Goal: Task Accomplishment & Management: Complete application form

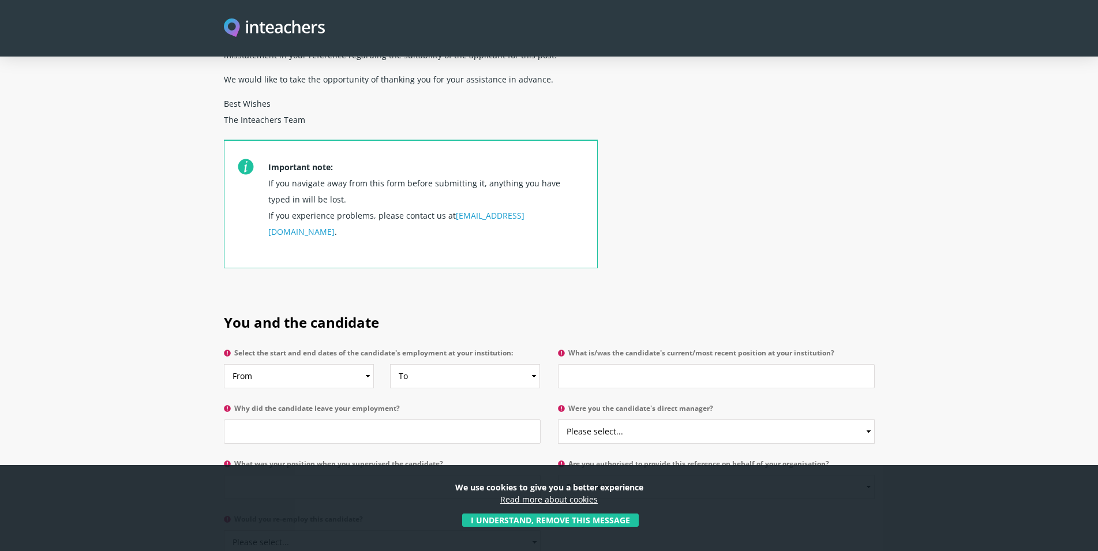
scroll to position [412, 0]
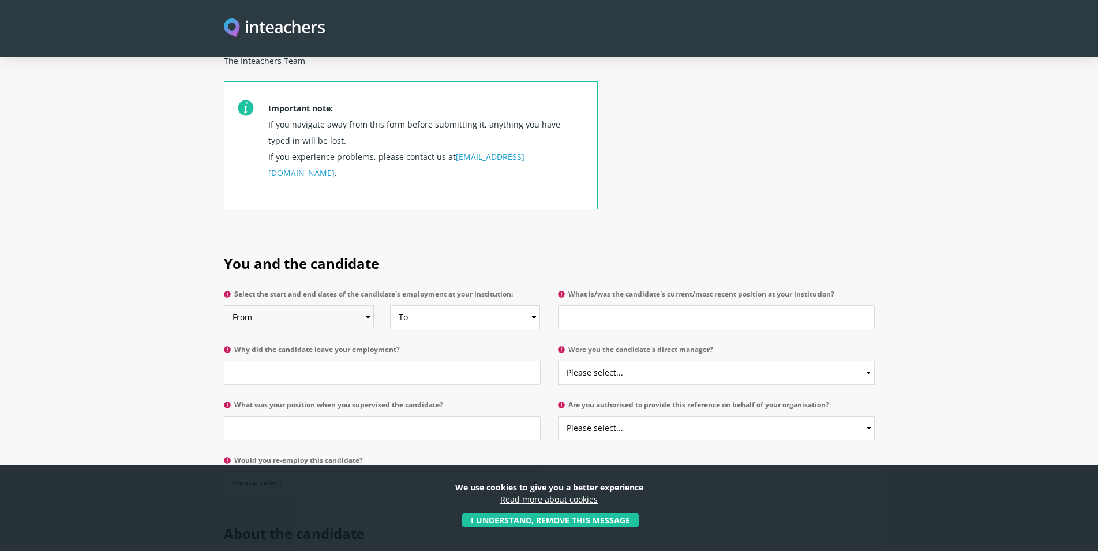
click at [224, 305] on select "From 2025 2024 2023 2022 2021 2020 2019 2018 2017 2016 2015 2014 2013 2012 2011…" at bounding box center [299, 317] width 151 height 24
click at [558, 361] on select "Please select... Yes No" at bounding box center [716, 373] width 317 height 24
click at [899, 346] on section "You and the candidate Select the start and end dates of the candidate's employm…" at bounding box center [549, 372] width 1098 height 270
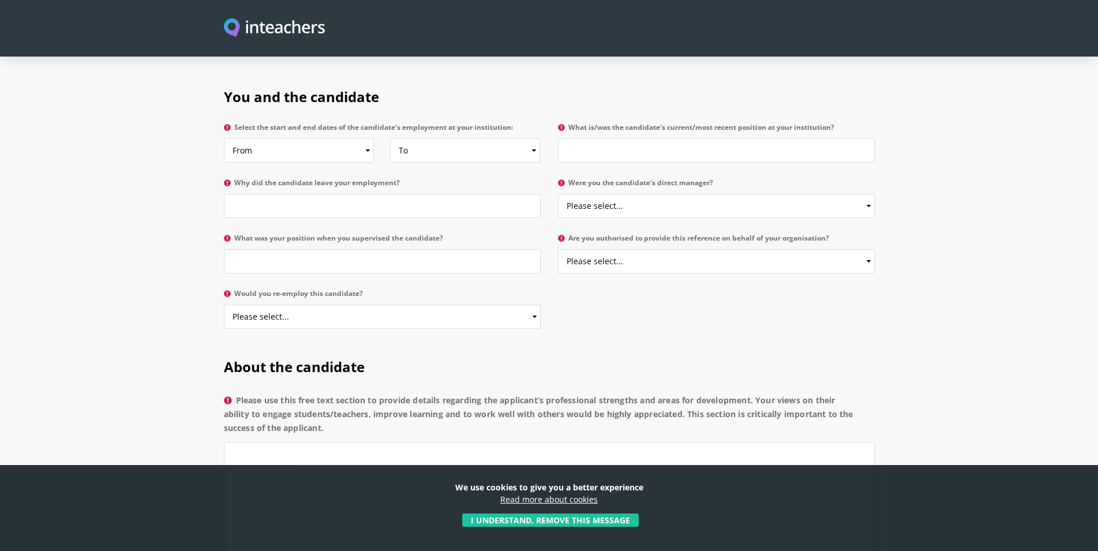
scroll to position [589, 0]
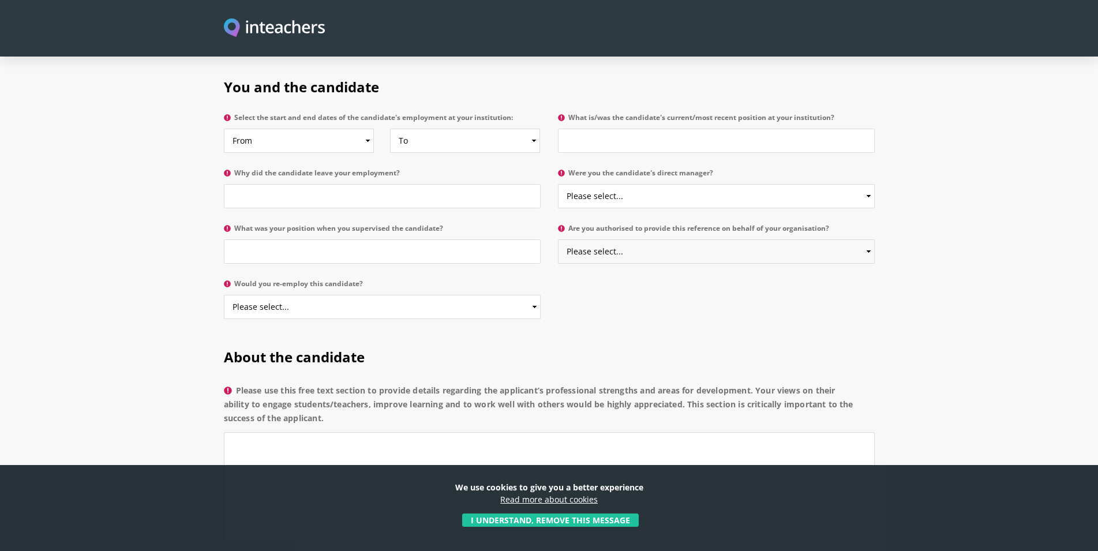
click at [558, 239] on select "Please select... Yes No" at bounding box center [716, 251] width 317 height 24
select select "Yes"
click option "Yes" at bounding box center [0, 0] width 0 height 0
click at [224, 295] on select "Please select... Yes No" at bounding box center [382, 307] width 317 height 24
select select "Yes"
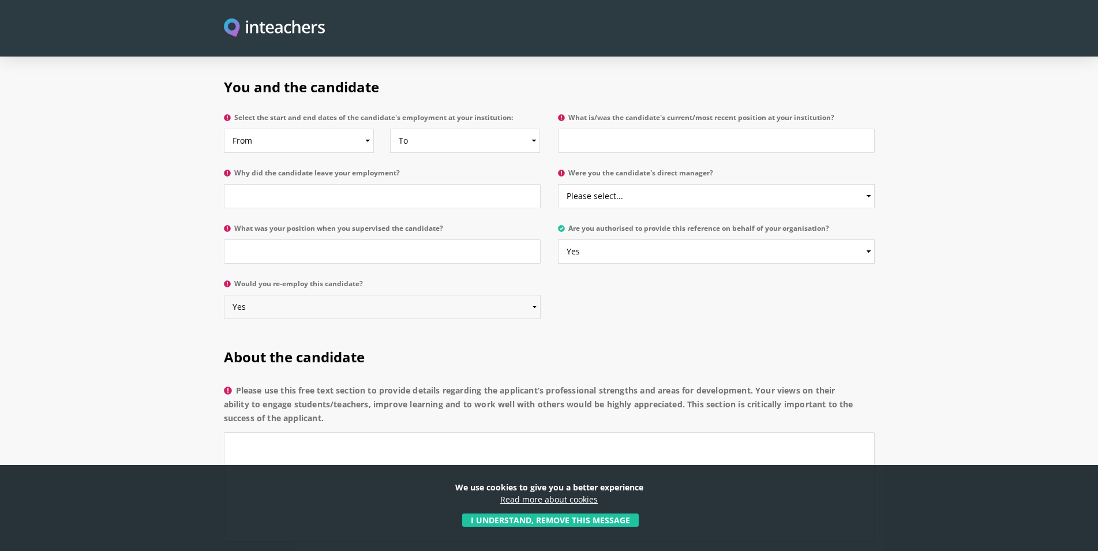
click option "Yes" at bounding box center [0, 0] width 0 height 0
click at [585, 129] on input "What is/was the candidate's current/most recent position at your institution?" at bounding box center [716, 141] width 317 height 24
type input "t"
click at [638, 129] on input "Translation and press analysis" at bounding box center [716, 141] width 317 height 24
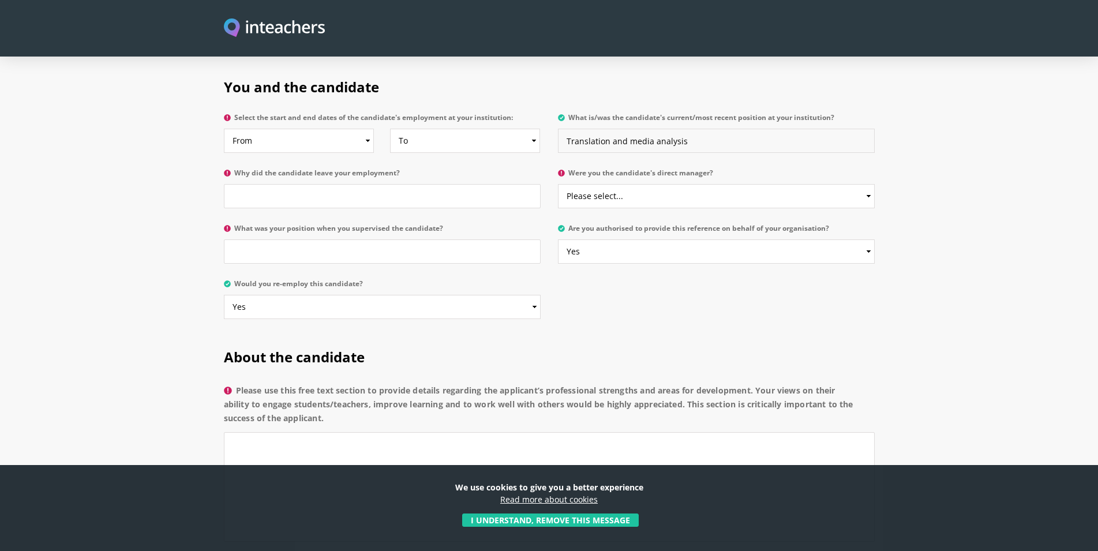
type input "Translation and media analysis"
click at [558, 184] on select "Please select... Yes No" at bounding box center [716, 196] width 317 height 24
select select "No"
click option "No" at bounding box center [0, 0] width 0 height 0
click at [342, 239] on input "What was your position when you supervised the candidate?" at bounding box center [382, 251] width 317 height 24
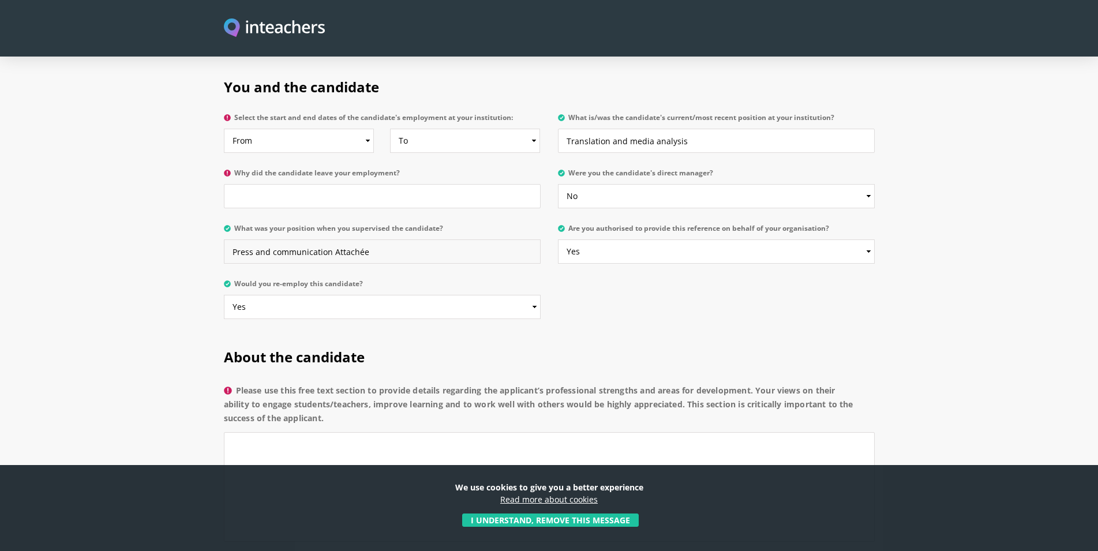
type input "Press and communication Attachée"
click at [390, 129] on select "To Currently 2025 2024 2023 2022 2021 2020 2019 2018 2017 2016 2015 2014 2013 2…" at bounding box center [465, 141] width 151 height 24
select select "2025"
click option "2025" at bounding box center [0, 0] width 0 height 0
click at [282, 184] on input "Why did the candidate leave your employment?" at bounding box center [382, 196] width 317 height 24
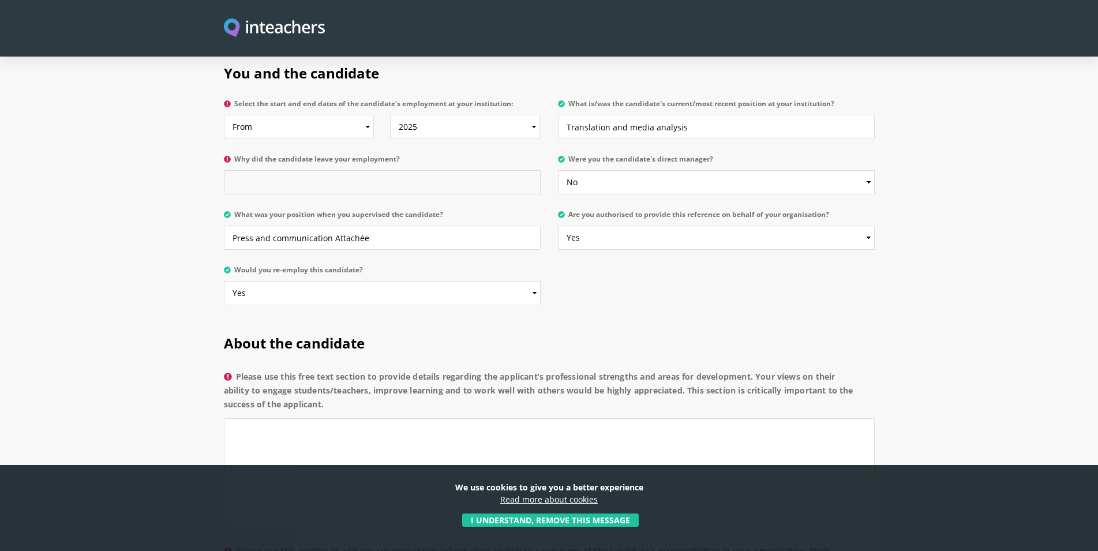
scroll to position [706, 0]
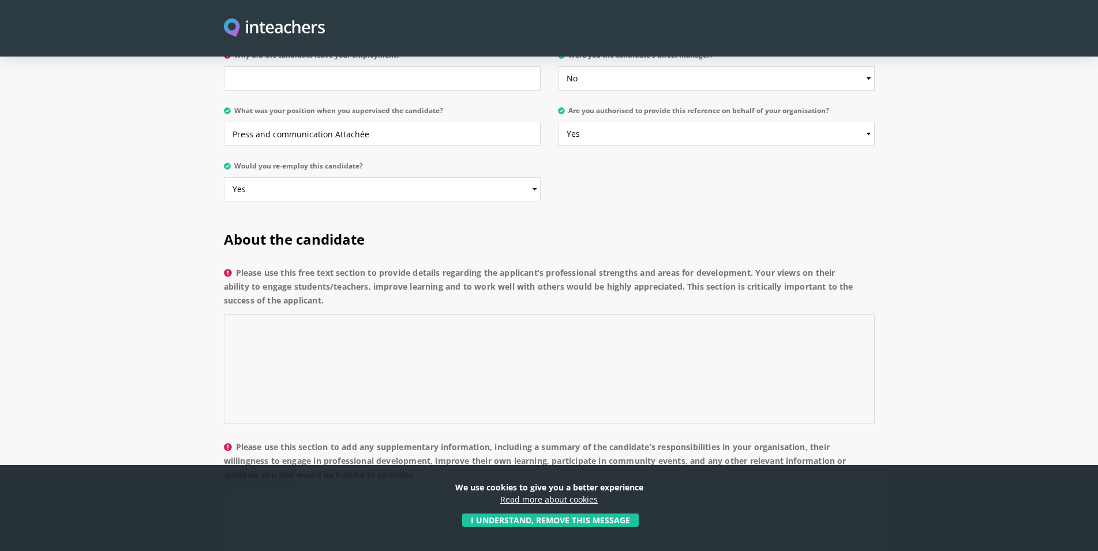
click at [234, 314] on textarea "Please use this free text section to provide details regarding the applicant’s …" at bounding box center [549, 369] width 651 height 110
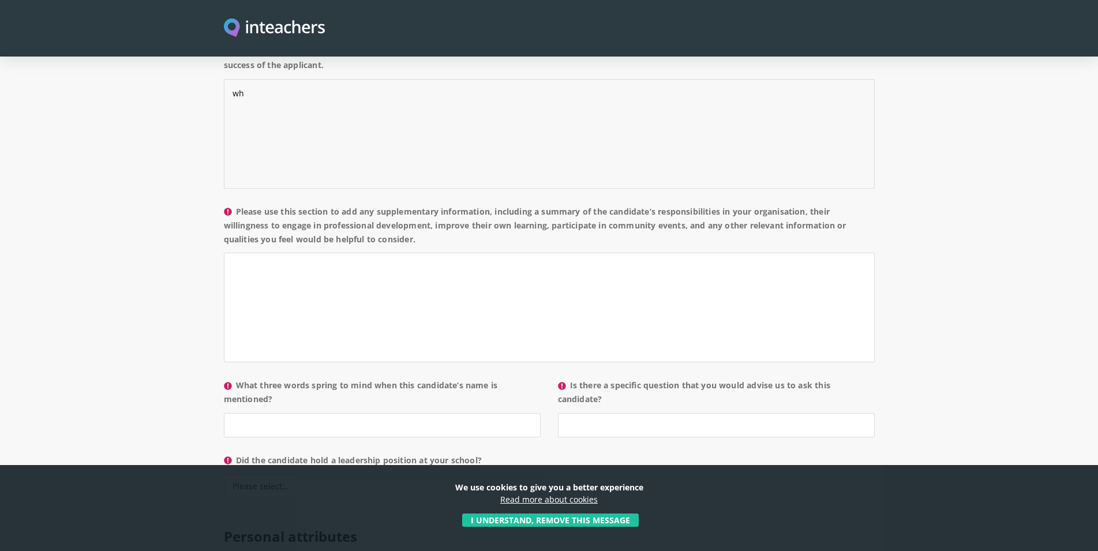
type textarea "why"
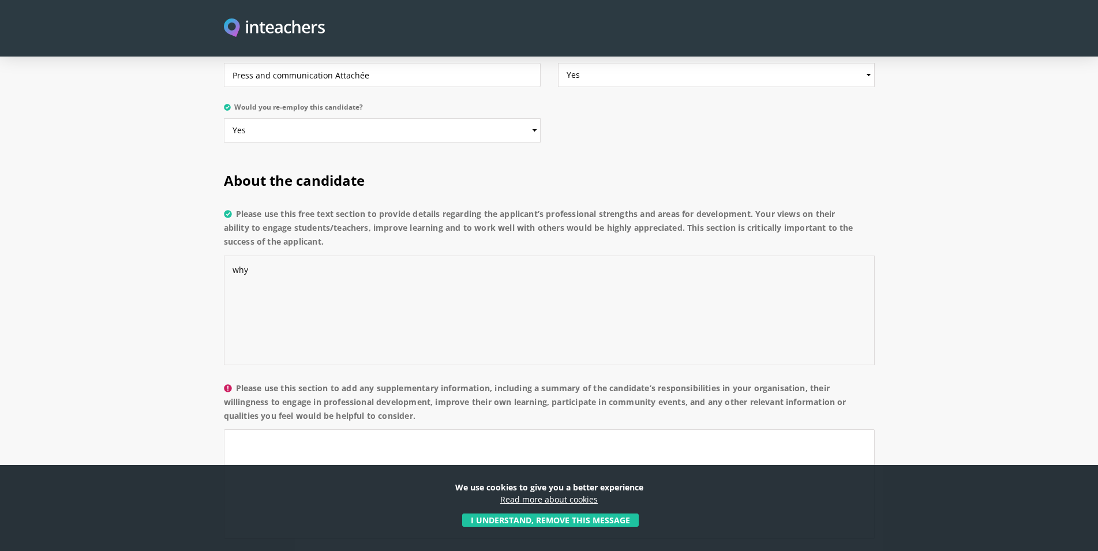
click at [238, 256] on textarea "why" at bounding box center [549, 311] width 651 height 110
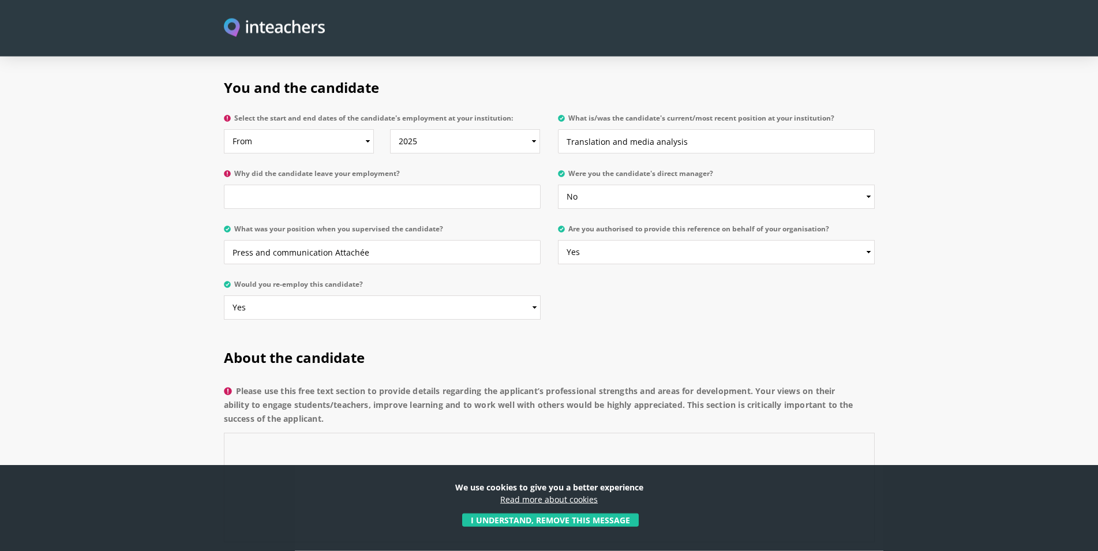
scroll to position [589, 0]
click at [236, 184] on input "Why did the candidate leave your employment?" at bounding box center [382, 196] width 317 height 24
type input "t"
type input "s"
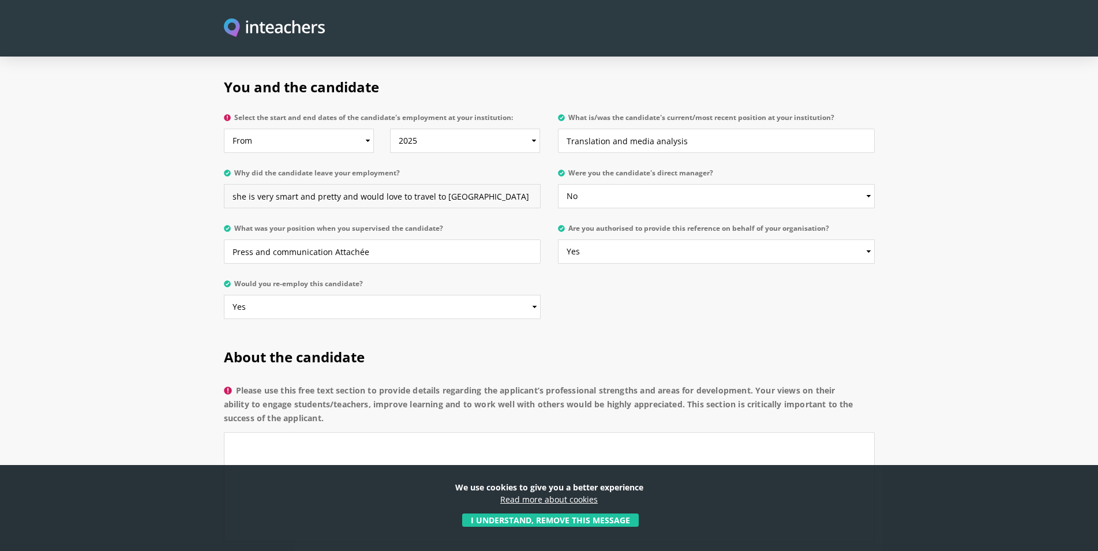
type input "she is very smart and pretty and would love to travel to [GEOGRAPHIC_DATA]."
click at [333, 184] on input "she is very smart and pretty and would love to travel to [GEOGRAPHIC_DATA]." at bounding box center [382, 196] width 317 height 24
type input "T"
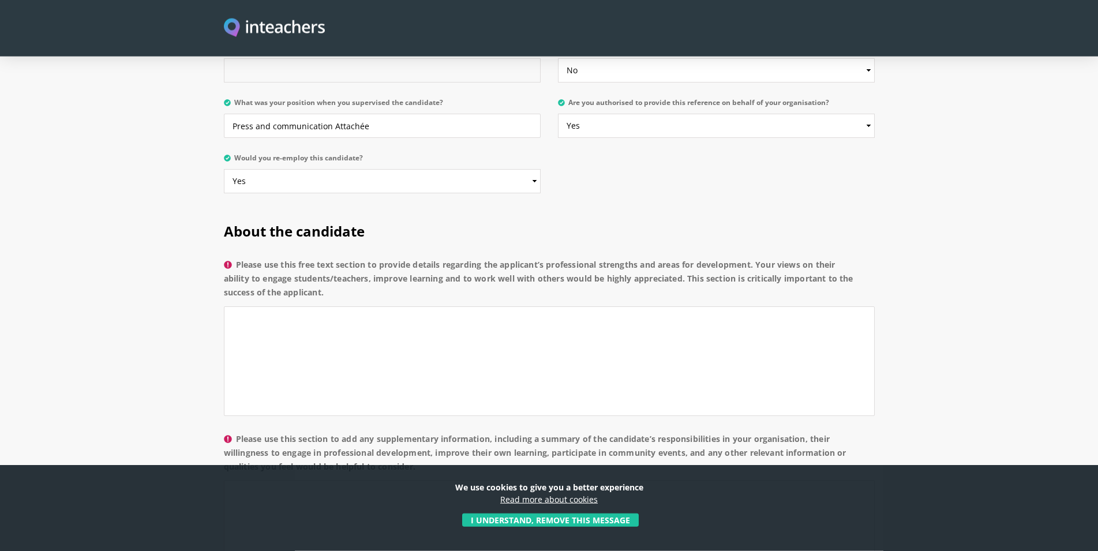
scroll to position [765, 0]
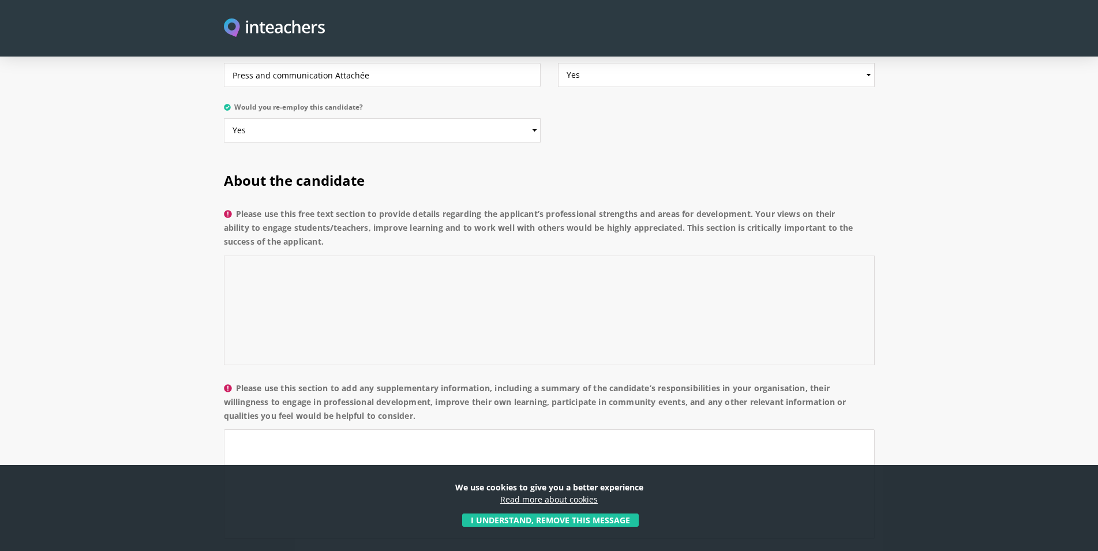
click at [238, 256] on textarea "Please use this free text section to provide details regarding the applicant’s …" at bounding box center [549, 311] width 651 height 110
paste textarea "t is my great pleasure to recommend [Name of Candidate], who has previously wor…"
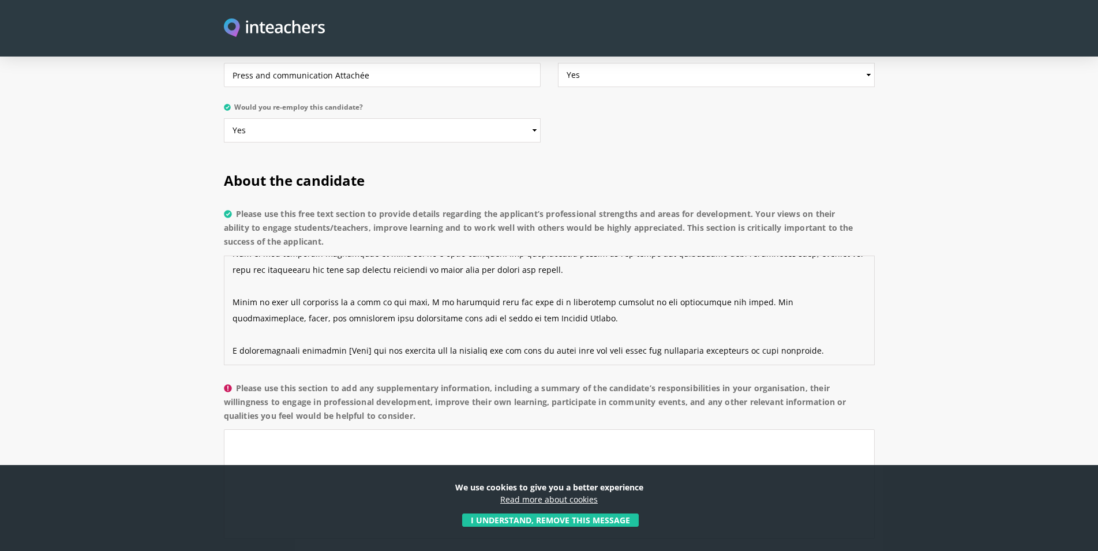
scroll to position [0, 0]
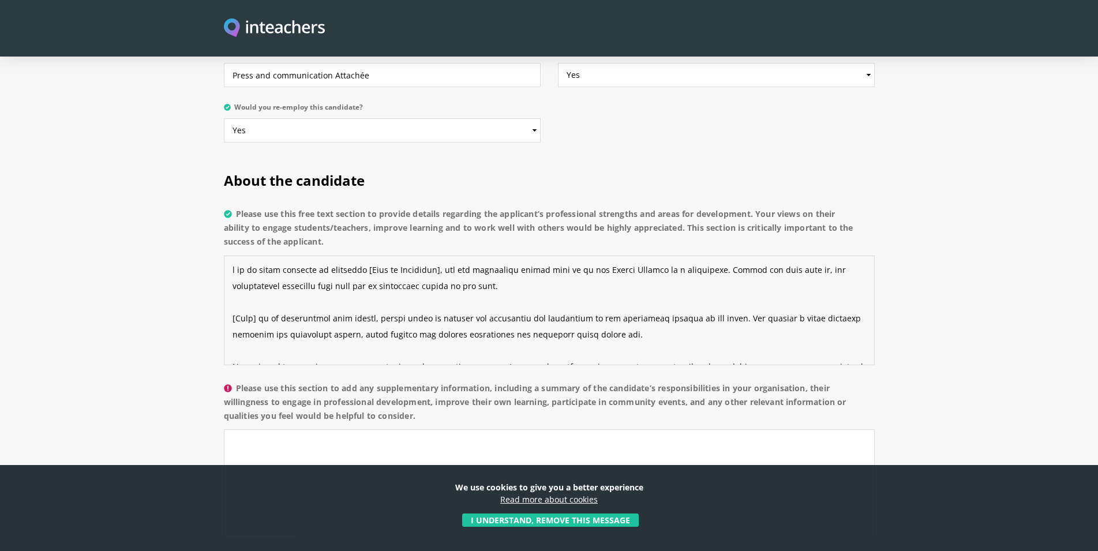
click at [230, 256] on textarea "Please use this free text section to provide details regarding the applicant’s …" at bounding box center [549, 311] width 651 height 110
drag, startPoint x: 374, startPoint y: 238, endPoint x: 454, endPoint y: 239, distance: 79.6
click at [454, 256] on textarea "Please use this free text section to provide details regarding the applicant’s …" at bounding box center [549, 311] width 651 height 110
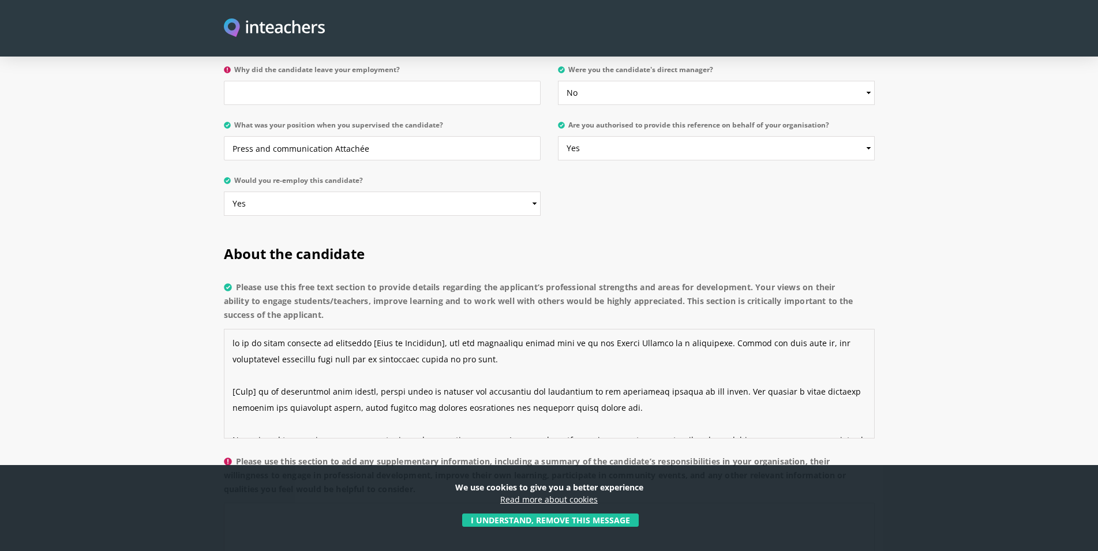
scroll to position [706, 0]
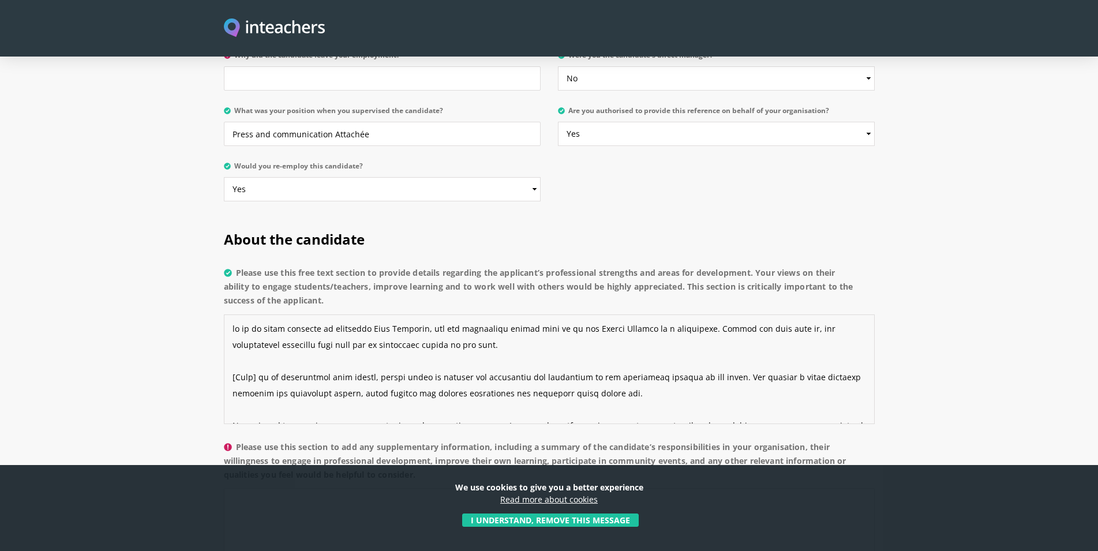
click at [485, 314] on textarea "Please use this free text section to provide details regarding the applicant’s …" at bounding box center [549, 369] width 651 height 110
drag, startPoint x: 233, startPoint y: 343, endPoint x: 261, endPoint y: 343, distance: 28.3
click at [261, 343] on textarea "Please use this free text section to provide details regarding the applicant’s …" at bounding box center [549, 369] width 651 height 110
click at [232, 346] on textarea "Please use this free text section to provide details regarding the applicant’s …" at bounding box center [549, 369] width 651 height 110
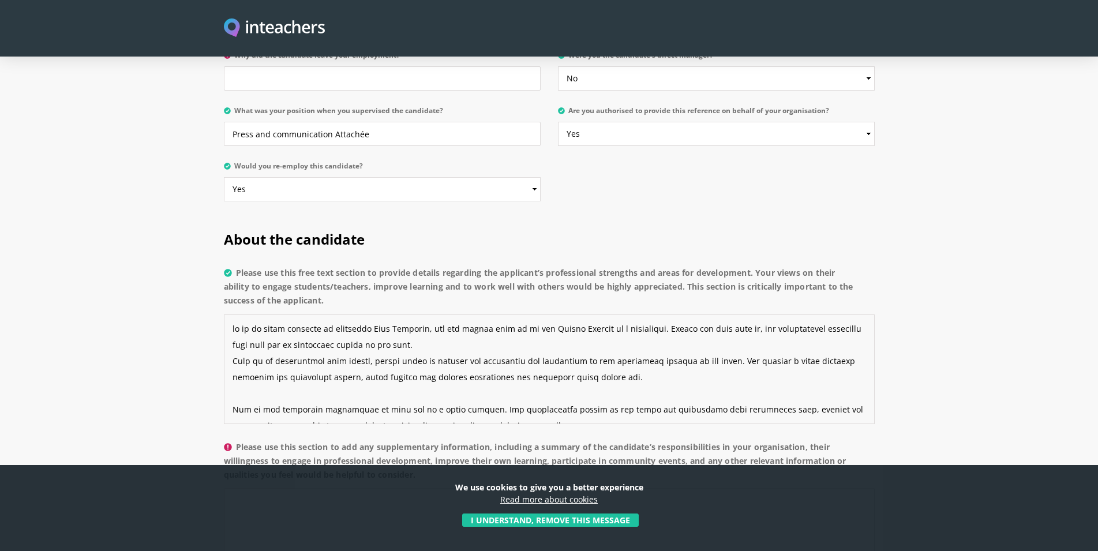
drag, startPoint x: 264, startPoint y: 328, endPoint x: 370, endPoint y: 330, distance: 106.2
click at [370, 330] on textarea "Please use this free text section to provide details regarding the applicant’s …" at bounding box center [549, 369] width 651 height 110
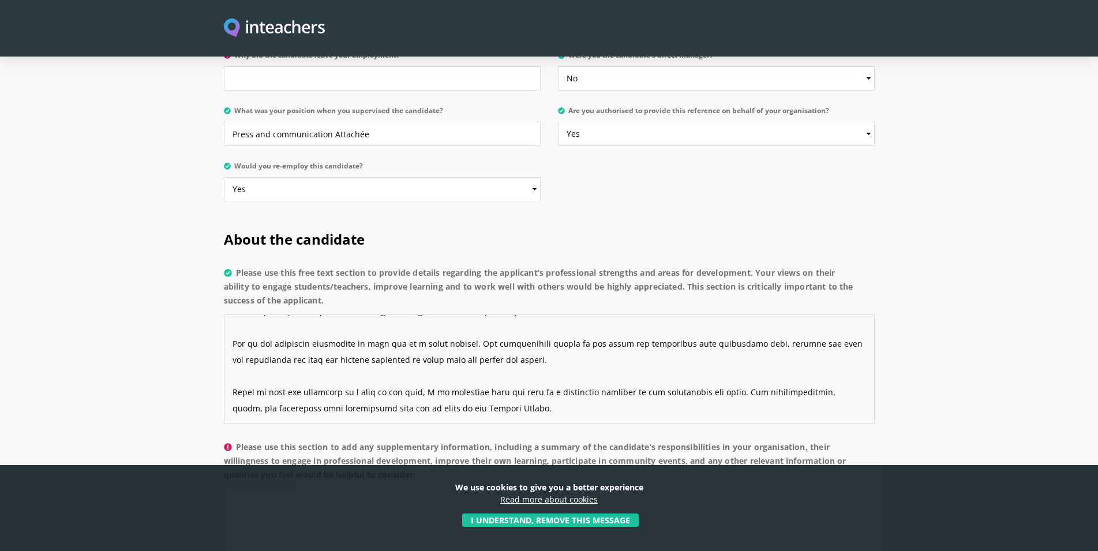
click at [233, 314] on textarea "Please use this free text section to provide details regarding the applicant’s …" at bounding box center [549, 369] width 651 height 110
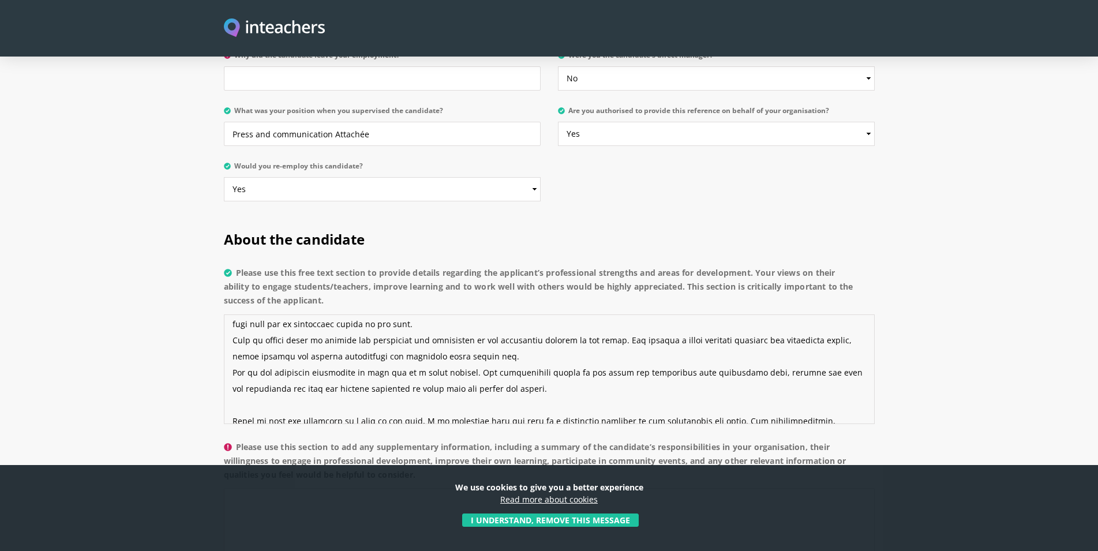
scroll to position [0, 0]
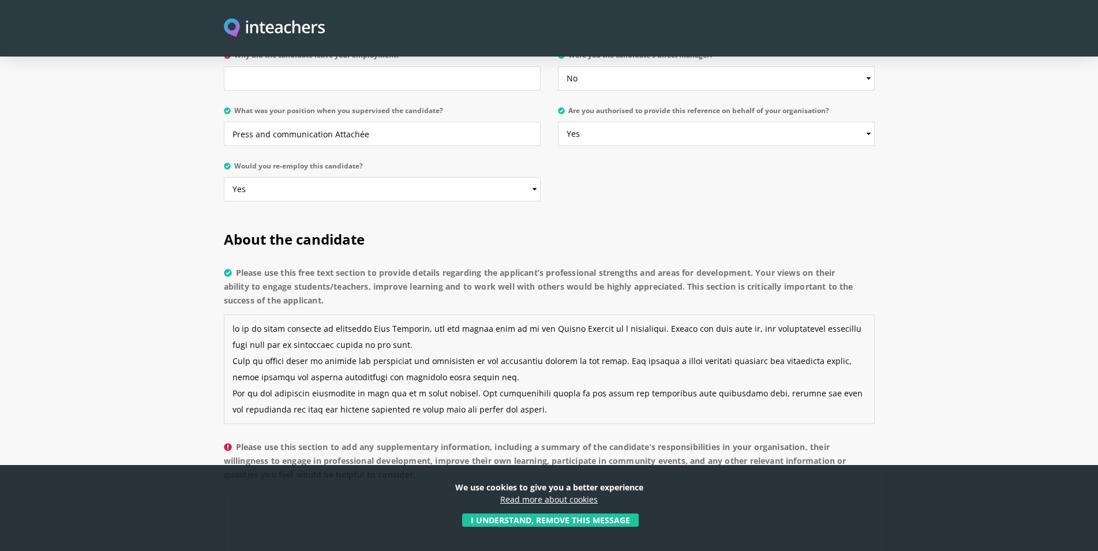
drag, startPoint x: 377, startPoint y: 365, endPoint x: 474, endPoint y: 362, distance: 96.4
click at [474, 362] on textarea "Please use this free text section to provide details regarding the applicant’s …" at bounding box center [549, 369] width 651 height 110
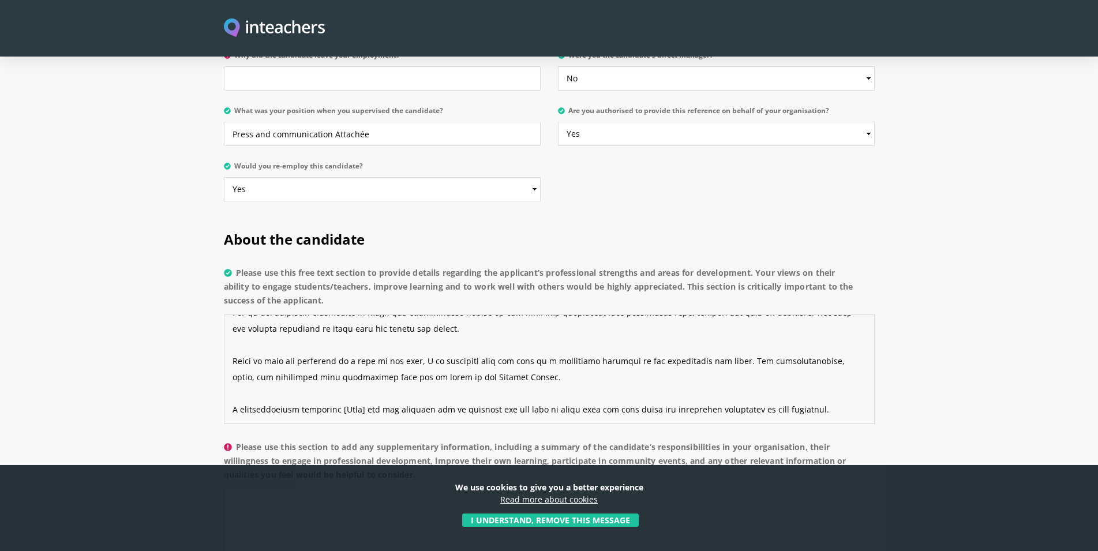
scroll to position [97, 0]
drag, startPoint x: 346, startPoint y: 364, endPoint x: 373, endPoint y: 362, distance: 27.7
click at [373, 362] on textarea "Please use this free text section to provide details regarding the applicant’s …" at bounding box center [549, 369] width 651 height 110
click at [231, 358] on textarea "Please use this free text section to provide details regarding the applicant’s …" at bounding box center [549, 369] width 651 height 110
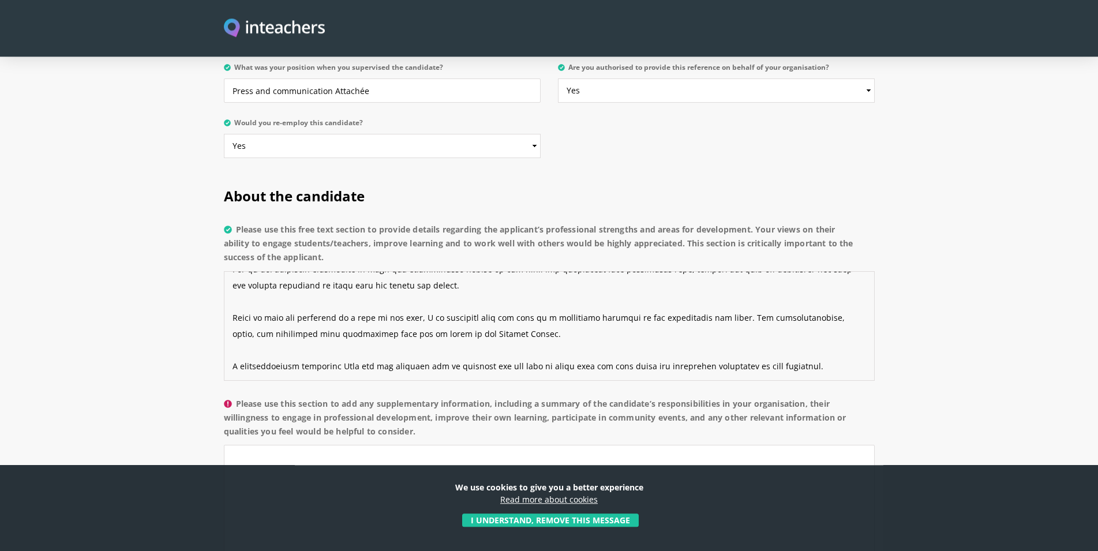
scroll to position [765, 0]
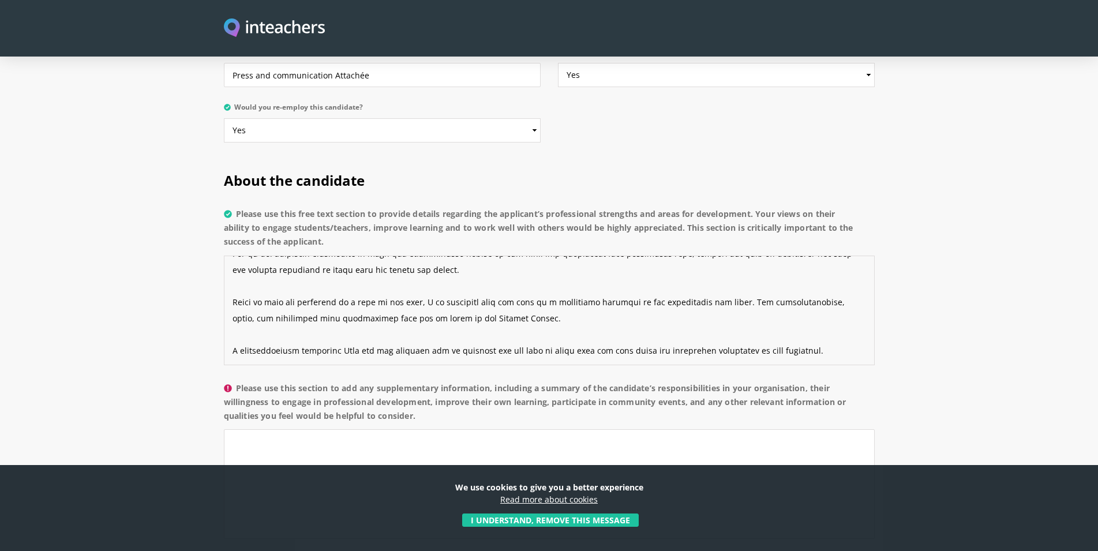
type textarea "it is my great pleasure to recommend [PERSON_NAME], who has worked with us at t…"
click at [244, 429] on textarea "Please use this section to add any supplementary information, including a summa…" at bounding box center [549, 484] width 651 height 110
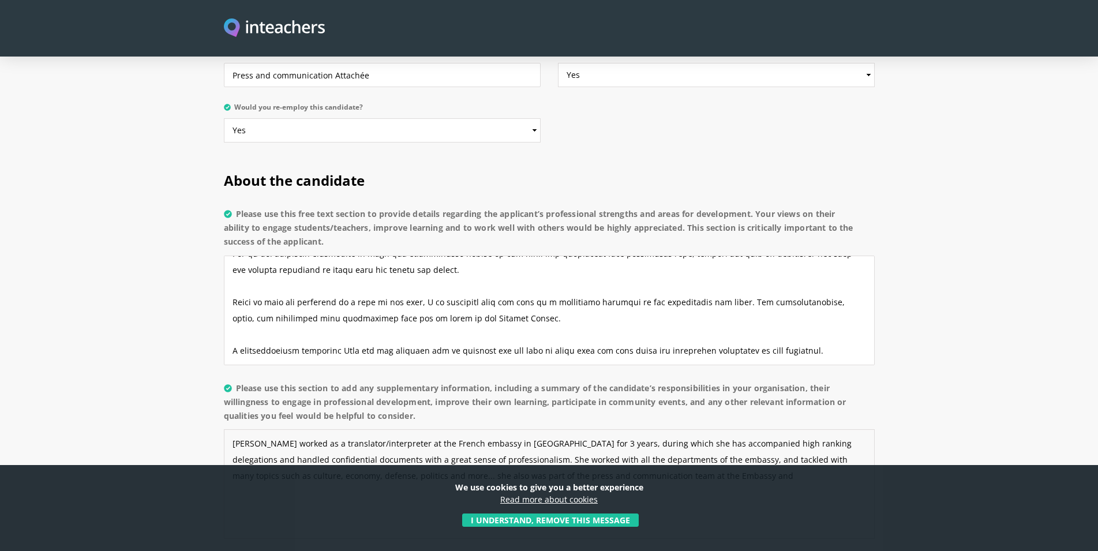
click at [618, 443] on textarea "[PERSON_NAME] worked as a translator/interpreter at the French embassy in [GEOG…" at bounding box center [549, 484] width 651 height 110
click at [698, 445] on textarea "[PERSON_NAME] worked as a translator/interpreter at the French embassy in [GEOG…" at bounding box center [549, 484] width 651 height 110
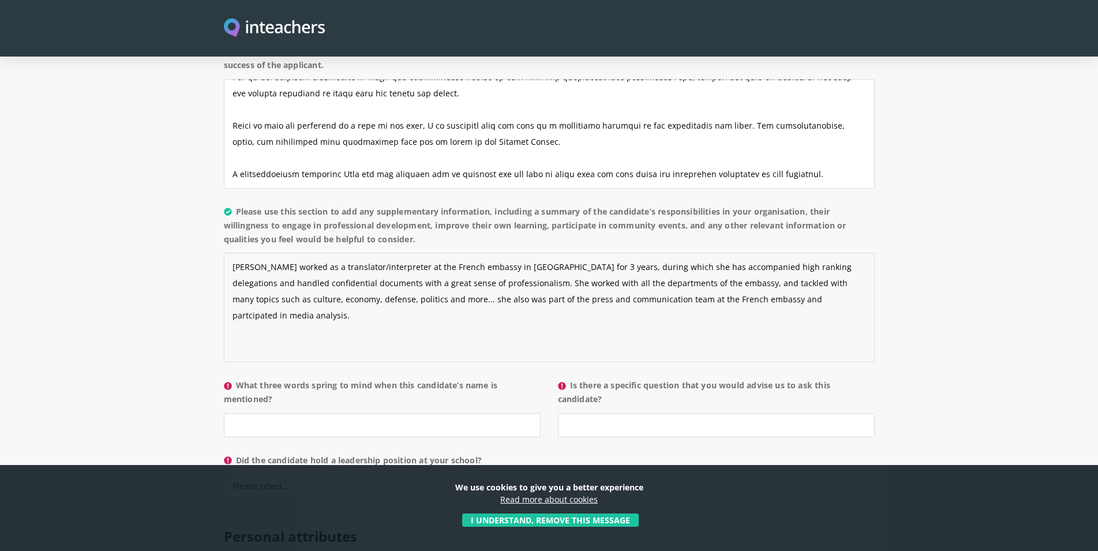
scroll to position [1001, 0]
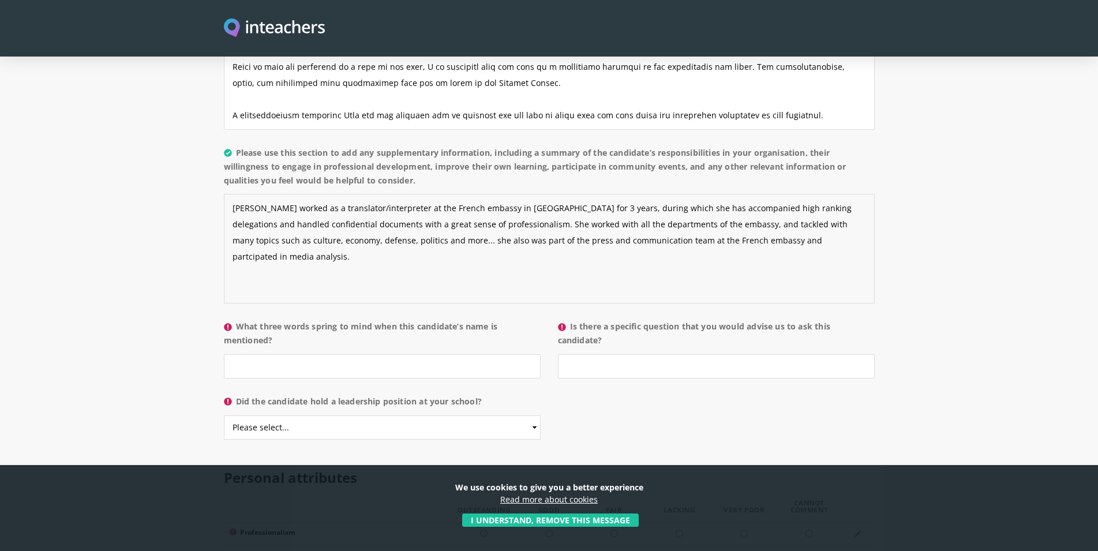
type textarea "[PERSON_NAME] worked as a translator/interpreter at the French embassy in [GEOG…"
click at [237, 354] on input "What three words spring to mind when this candidate’s name is mentioned?" at bounding box center [382, 366] width 317 height 24
type input "Energy, commitment, ethics"
click at [599, 354] on input "Is there a specific question that you would advise us to ask this candidate?" at bounding box center [716, 366] width 317 height 24
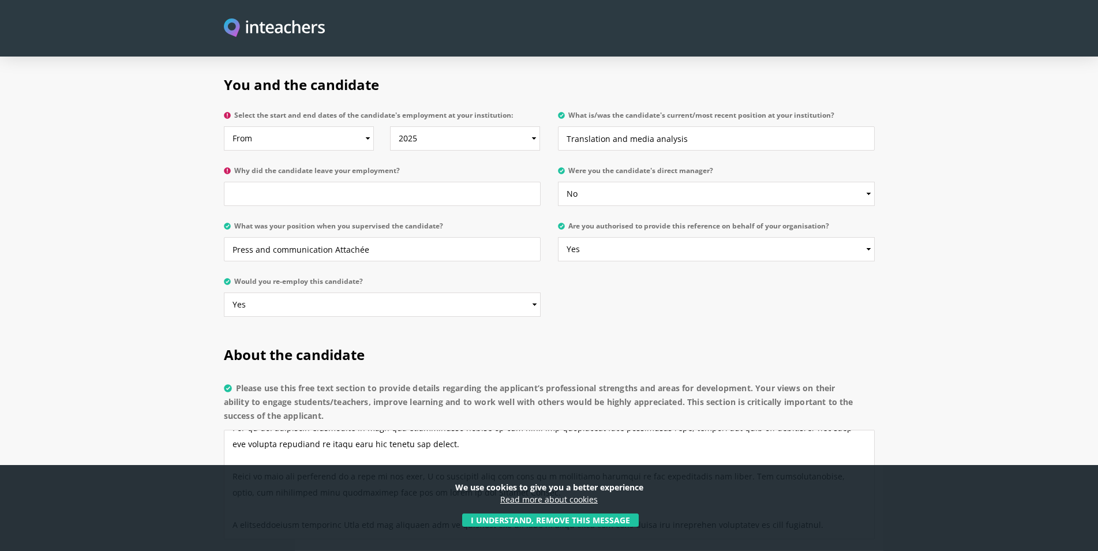
scroll to position [530, 0]
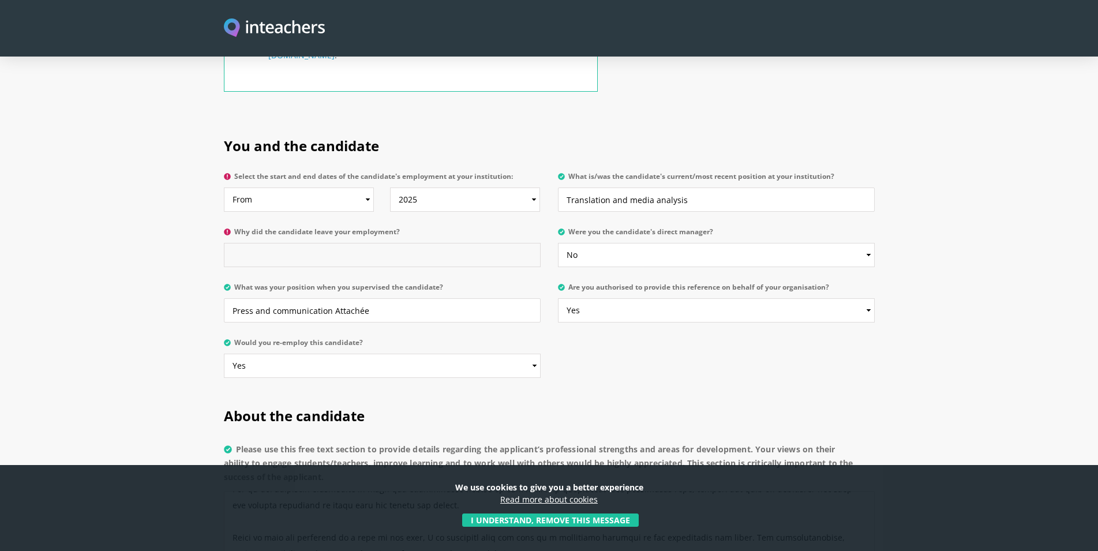
click at [241, 243] on input "Why did the candidate leave your employment?" at bounding box center [382, 255] width 317 height 24
type input "b"
click at [439, 243] on input "She wished to explore the British school community and" at bounding box center [382, 255] width 317 height 24
type input "She wished to explore the British school community,"
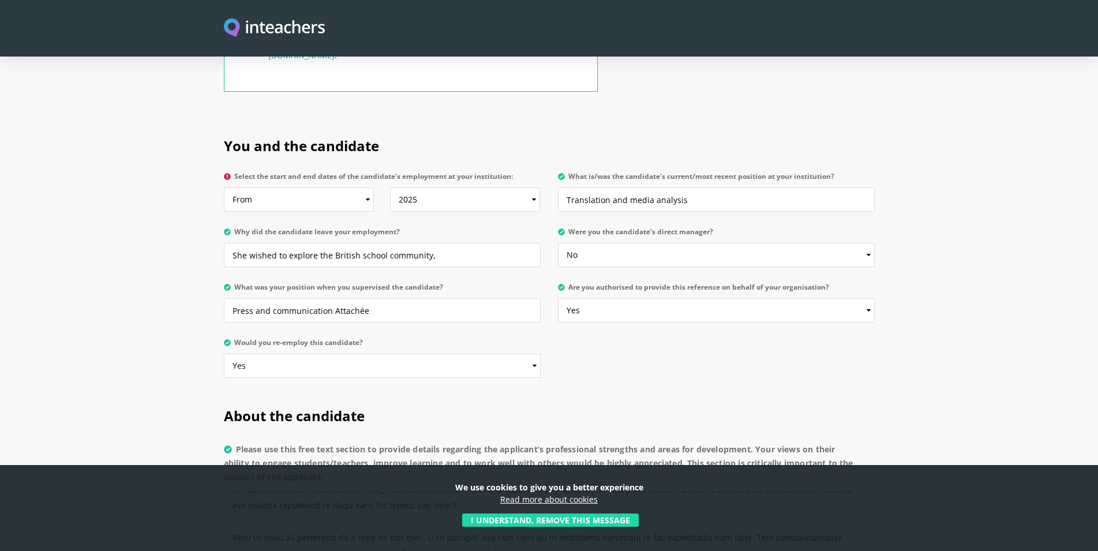
click at [520, 523] on button "I understand, remove this message" at bounding box center [550, 520] width 177 height 13
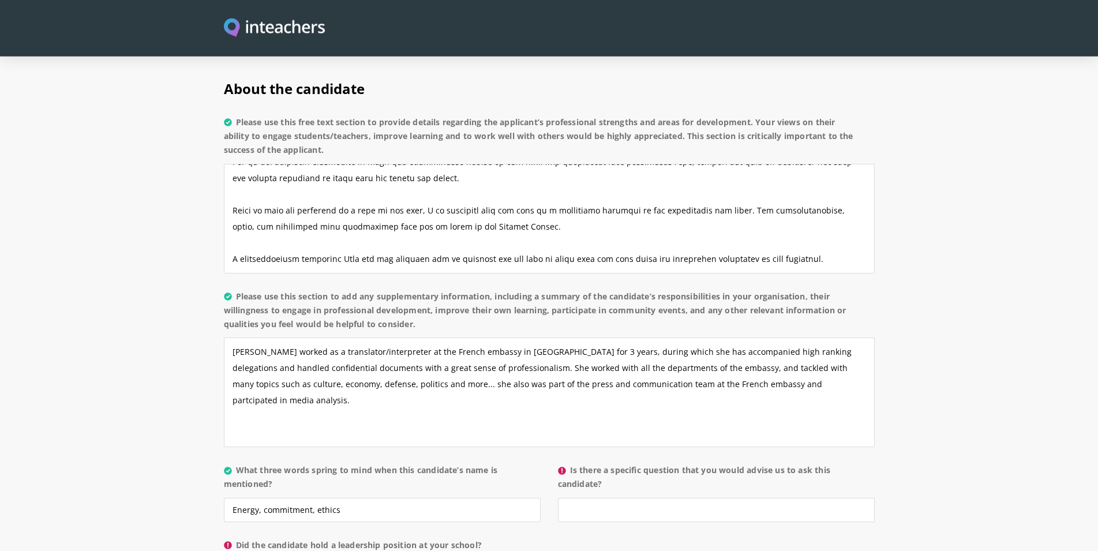
scroll to position [942, 0]
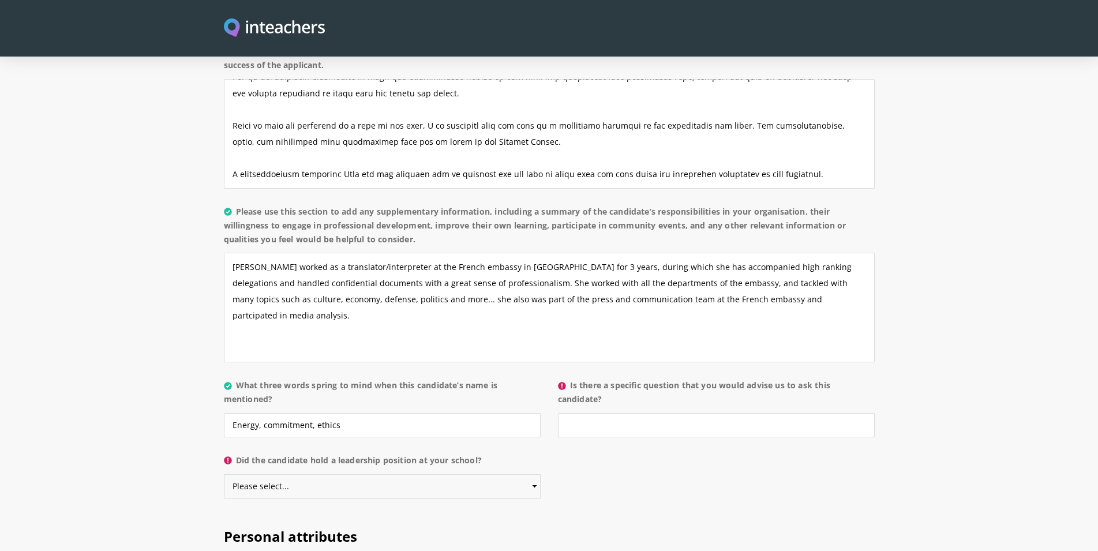
click at [224, 474] on select "Please select... Yes No" at bounding box center [382, 486] width 317 height 24
select select "No"
click option "No" at bounding box center [0, 0] width 0 height 0
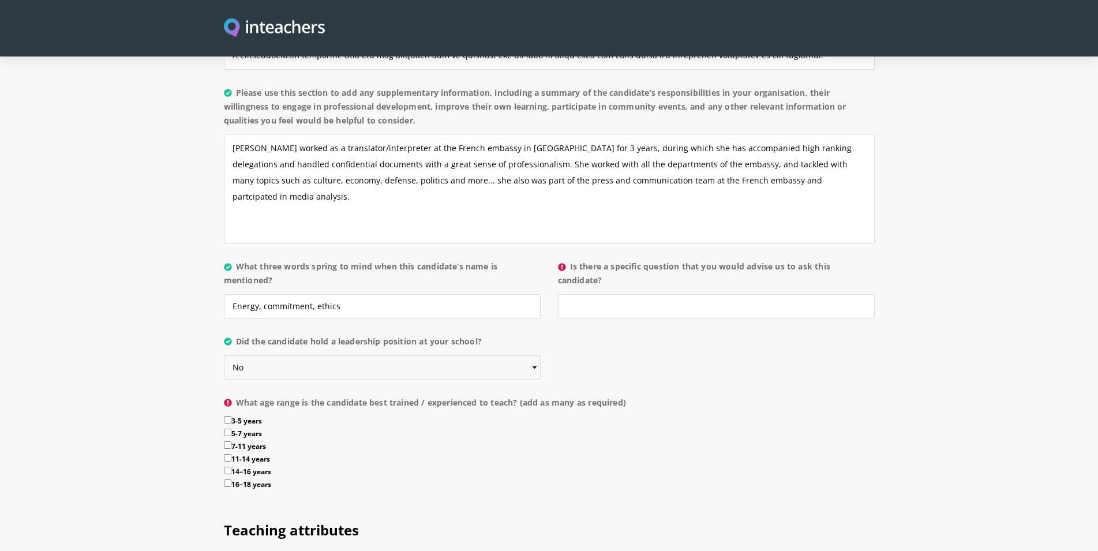
scroll to position [1059, 0]
click at [586, 295] on input "Is there a specific question that you would advise us to ask this candidate?" at bounding box center [716, 307] width 317 height 24
type input "n"
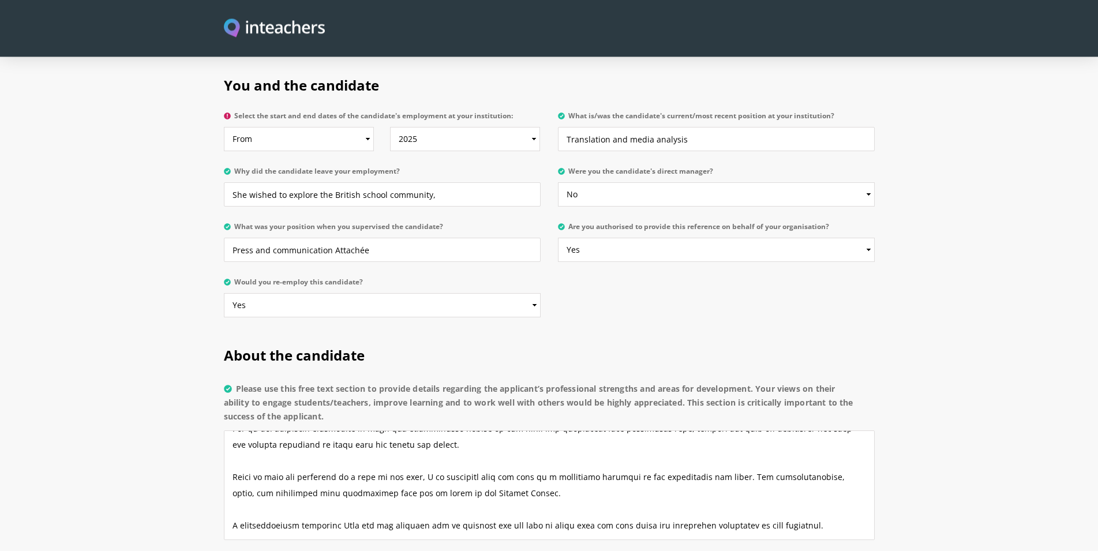
scroll to position [589, 0]
type input "No"
click at [432, 184] on input "She wished to explore the British school community," at bounding box center [382, 196] width 317 height 24
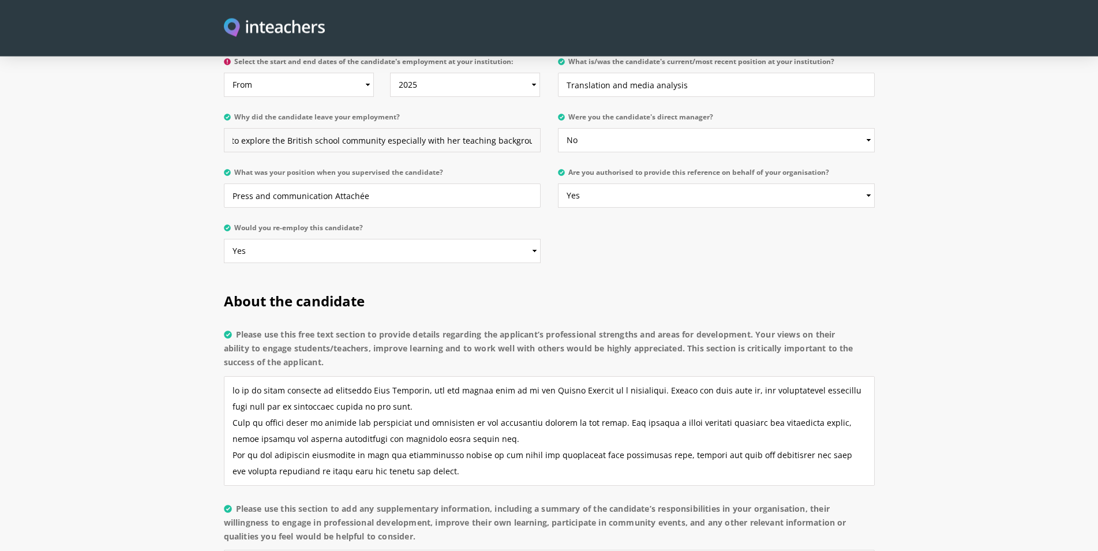
scroll to position [647, 0]
type input "She wished to explore the British school community especially with her teaching…"
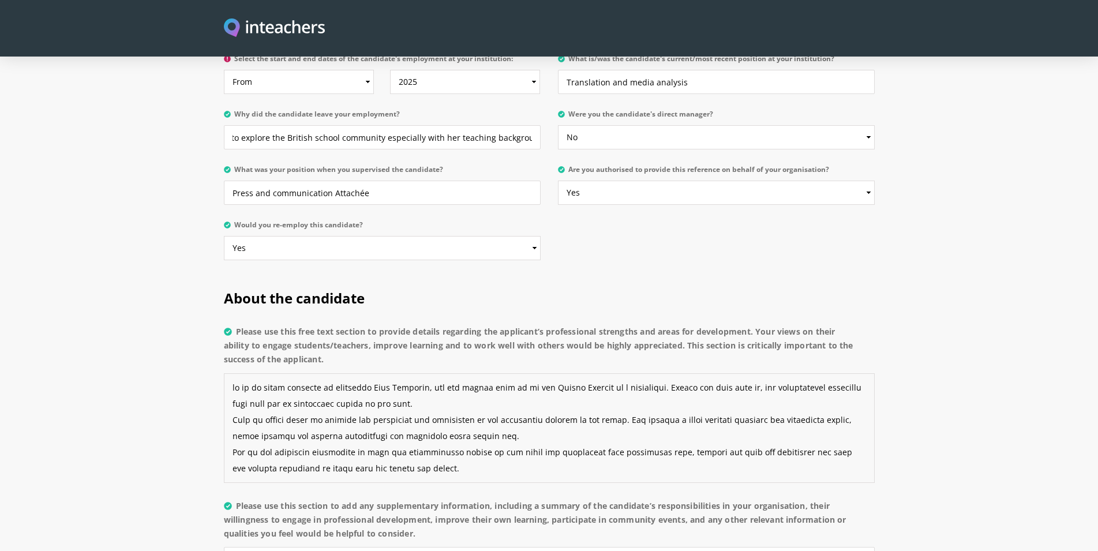
click at [463, 376] on textarea "Please use this free text section to provide details regarding the applicant’s …" at bounding box center [549, 428] width 651 height 110
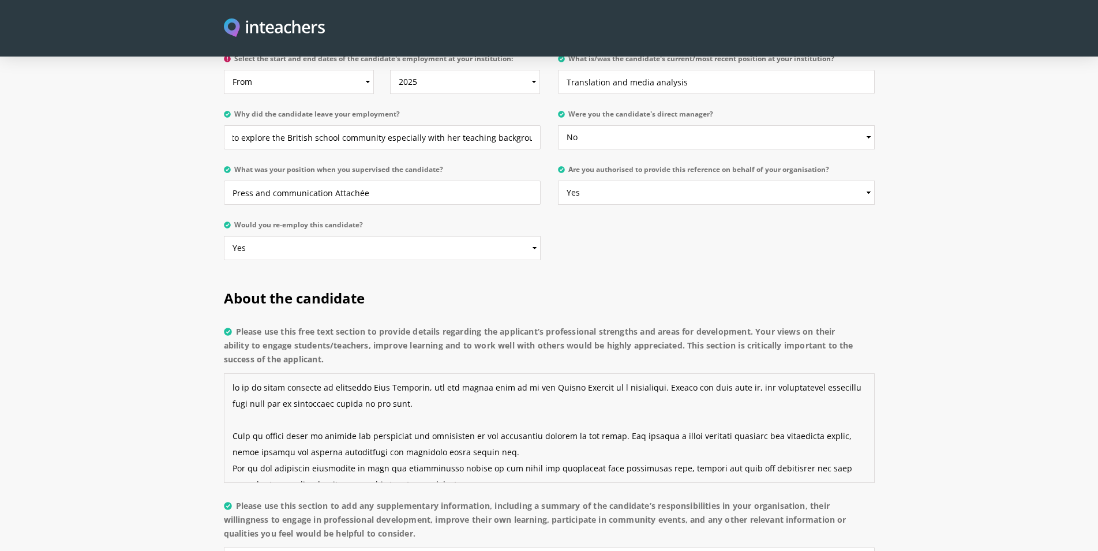
scroll to position [66, 0]
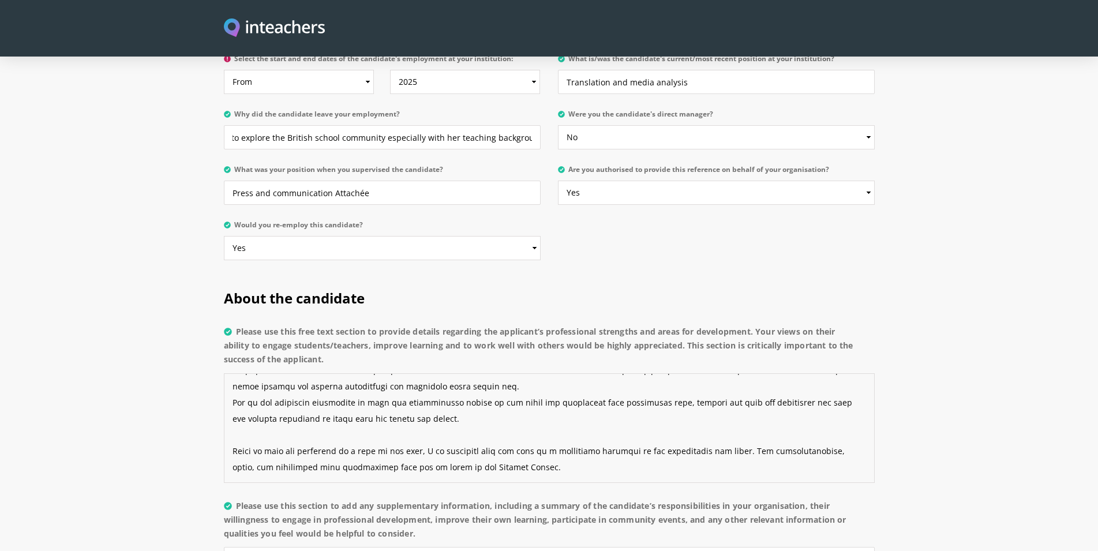
click at [523, 373] on textarea "Please use this free text section to provide details regarding the applicant’s …" at bounding box center [549, 428] width 651 height 110
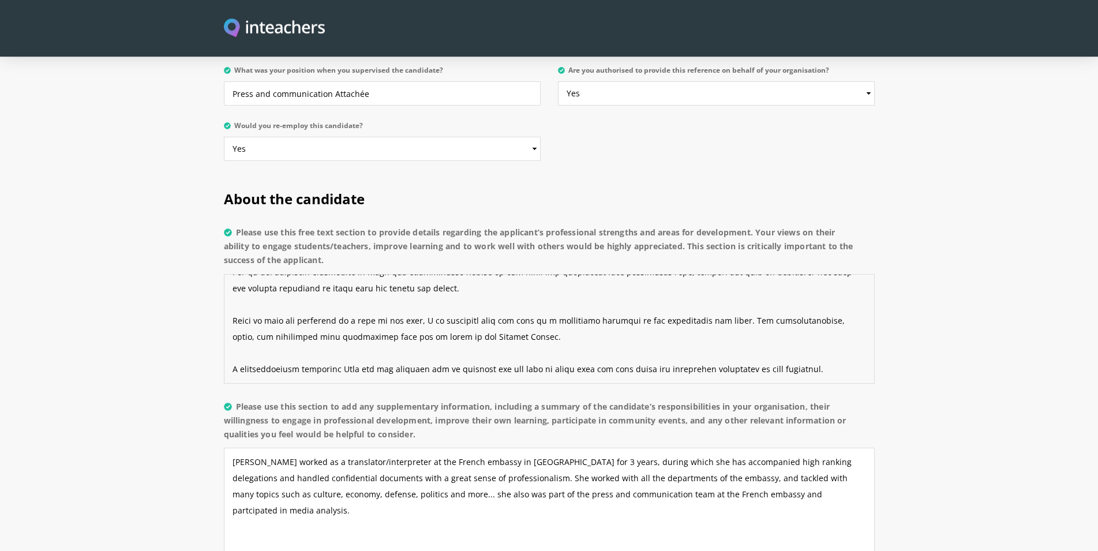
scroll to position [765, 0]
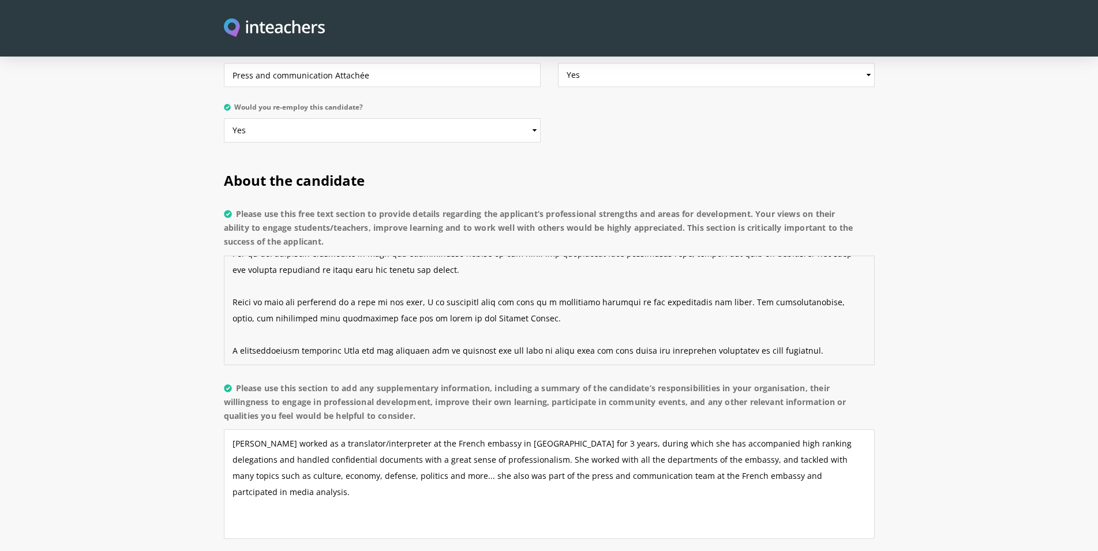
type textarea "it is my great pleasure to recommend [PERSON_NAME], who has worked with us at t…"
click at [722, 429] on textarea "[PERSON_NAME] worked as a translator/interpreter at the French embassy in [GEOG…" at bounding box center [549, 484] width 651 height 110
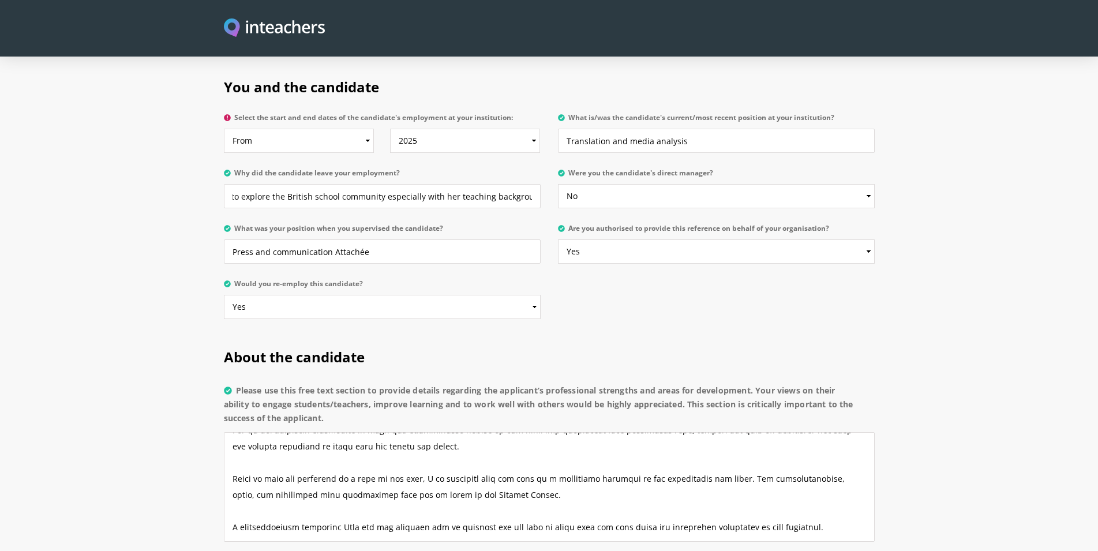
scroll to position [530, 0]
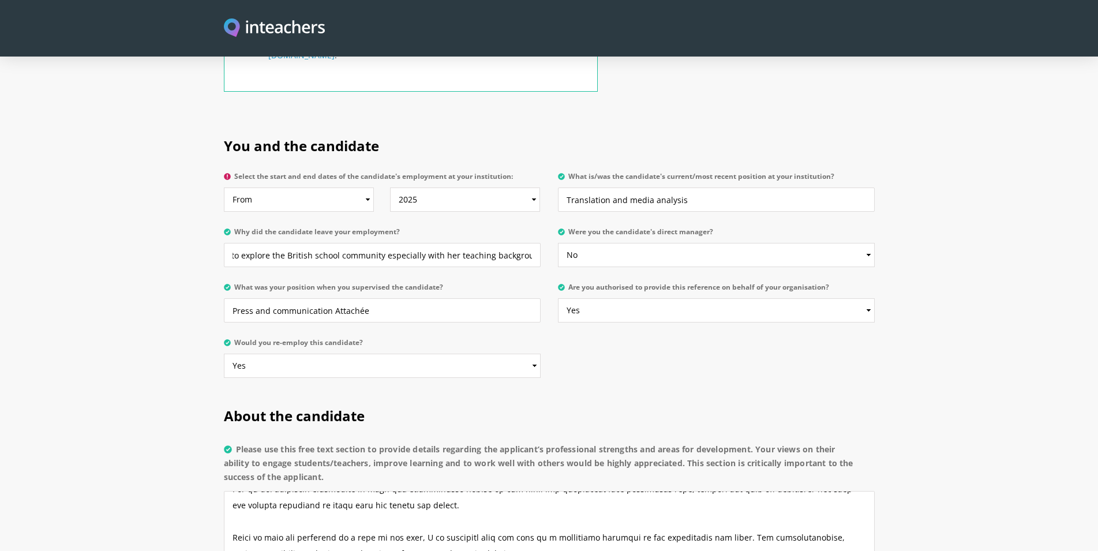
type textarea "[PERSON_NAME] worked as a translator/interpreter at the French embassy in [GEOG…"
click at [224, 188] on select "From 2025 2024 2023 2022 2021 2020 2019 2018 2017 2016 2015 2014 2013 2012 2011…" at bounding box center [299, 200] width 151 height 24
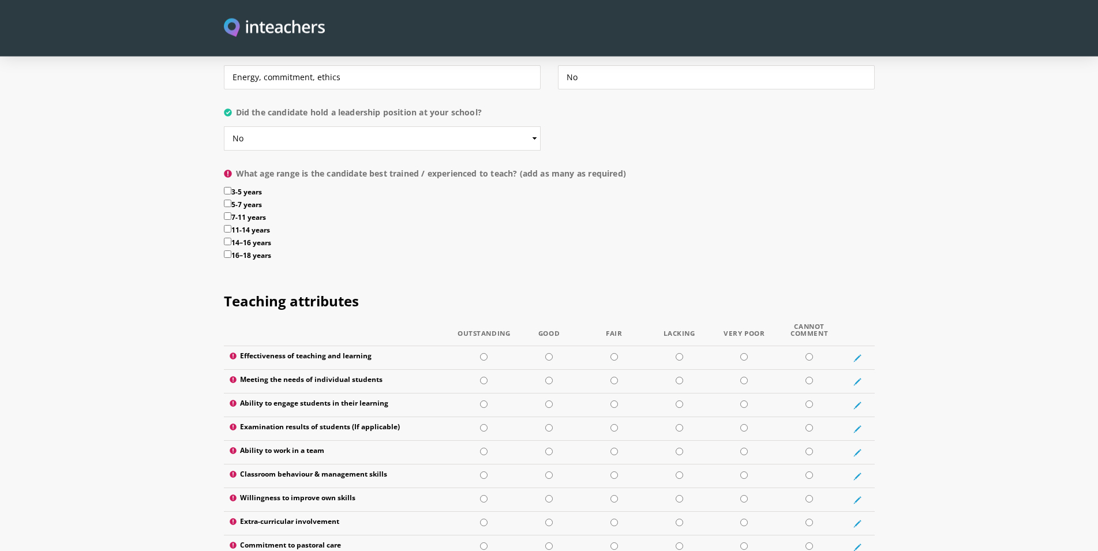
scroll to position [1295, 0]
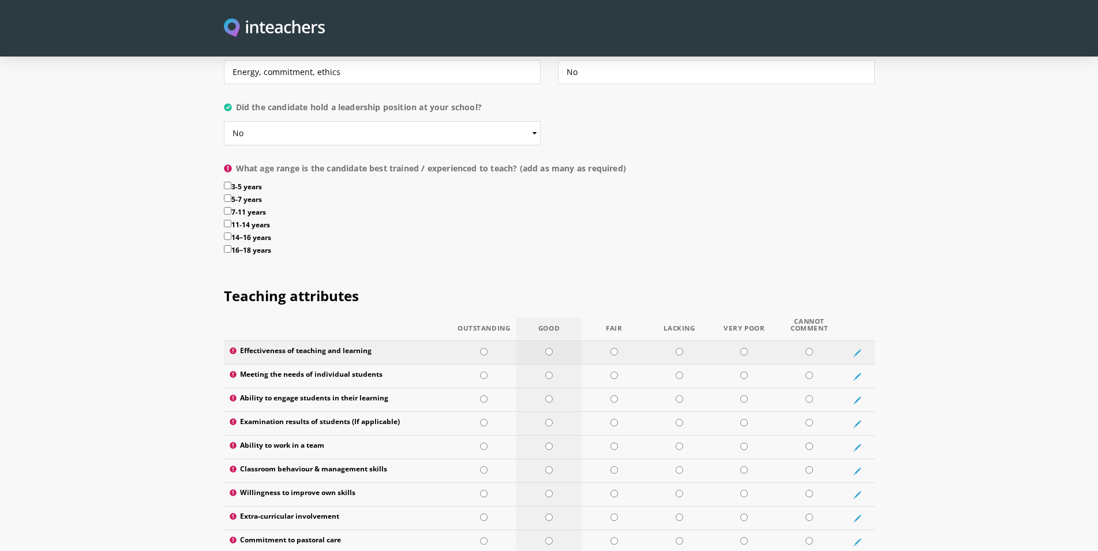
click at [549, 348] on input "radio" at bounding box center [549, 352] width 8 height 8
radio input "true"
click at [612, 372] on input "radio" at bounding box center [614, 376] width 8 height 8
radio input "true"
click at [613, 372] on input "radio" at bounding box center [614, 376] width 8 height 8
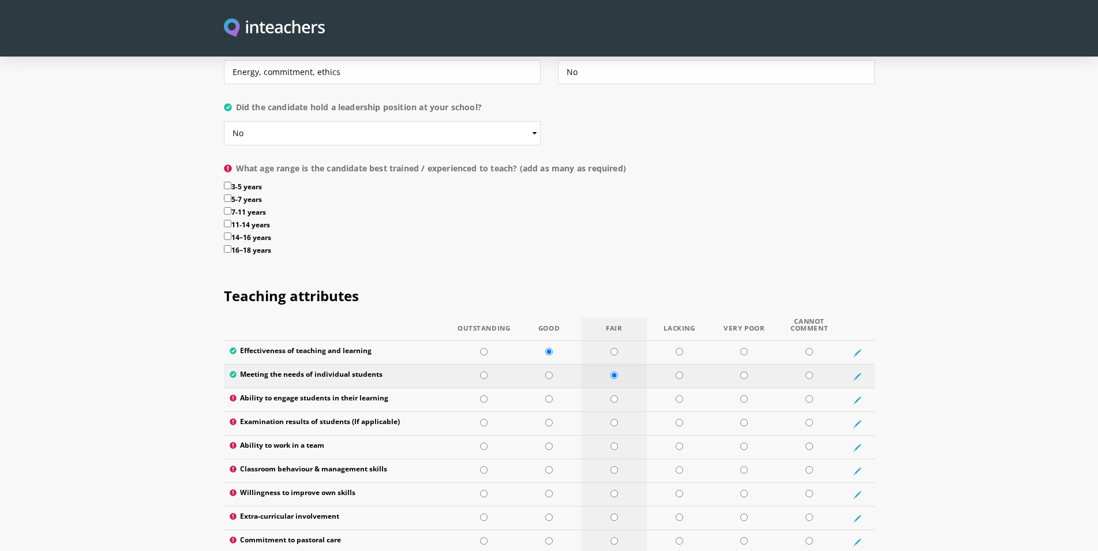
click at [613, 372] on input "radio" at bounding box center [614, 376] width 8 height 8
click at [617, 372] on input "radio" at bounding box center [614, 376] width 8 height 8
click at [615, 372] on input "radio" at bounding box center [614, 376] width 8 height 8
click at [550, 372] on input "radio" at bounding box center [549, 376] width 8 height 8
radio input "true"
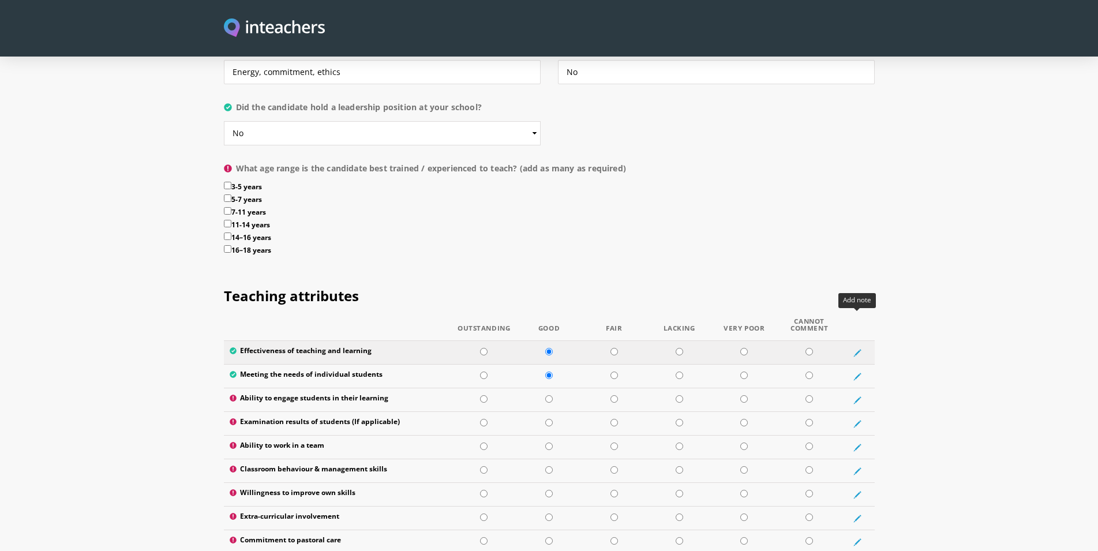
click at [856, 350] on icon at bounding box center [857, 352] width 5 height 5
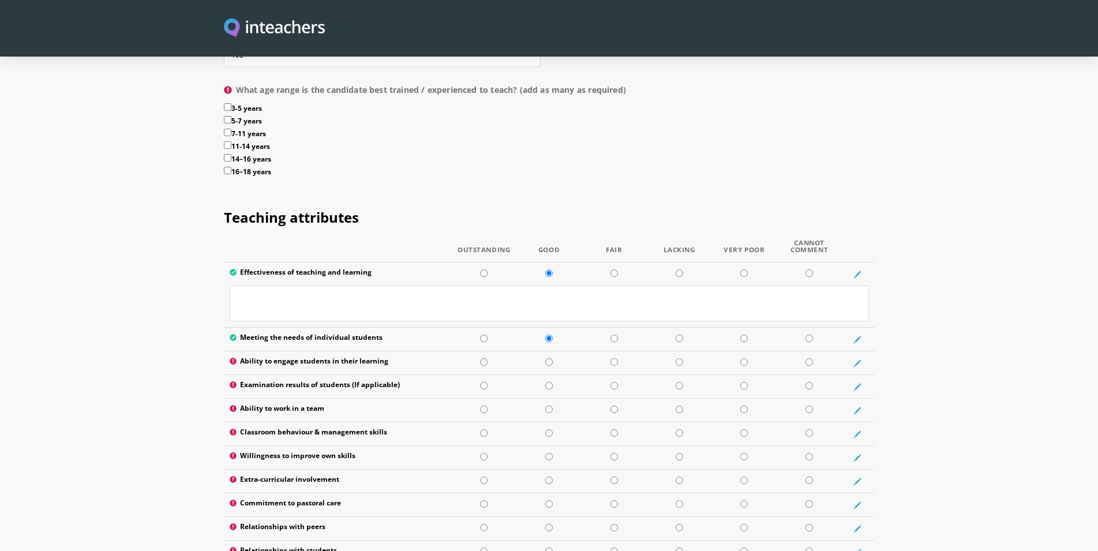
scroll to position [1358, 0]
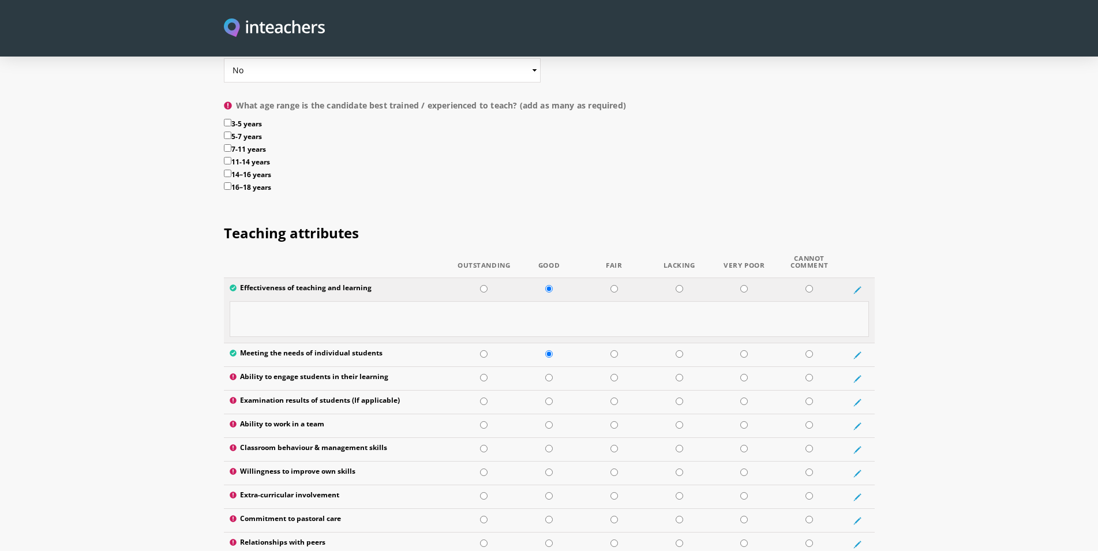
click at [271, 301] on textarea at bounding box center [549, 319] width 639 height 36
type textarea "w"
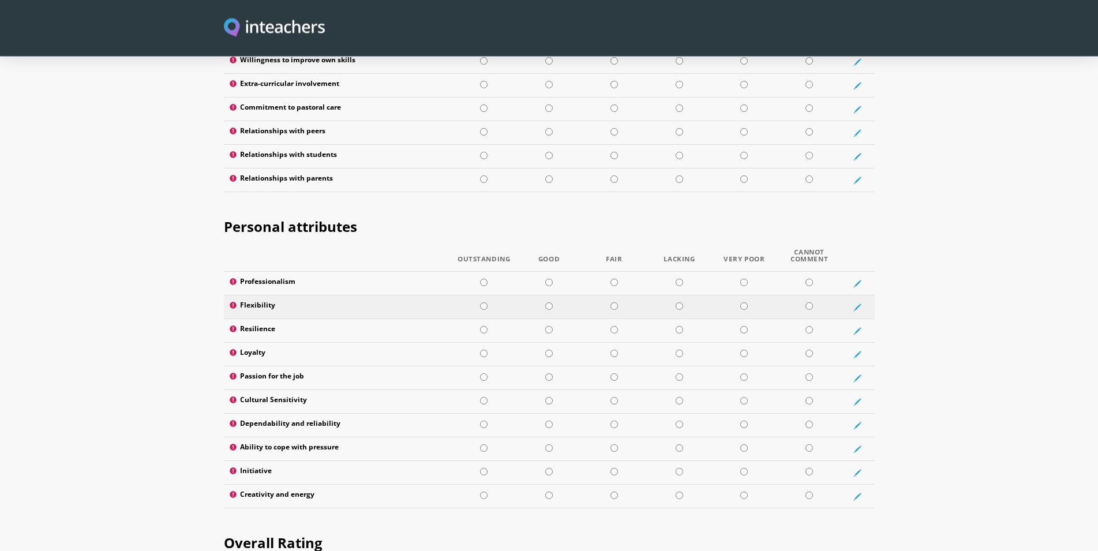
scroll to position [1770, 0]
click at [549, 278] on input "radio" at bounding box center [549, 282] width 8 height 8
radio input "true"
click at [549, 302] on input "radio" at bounding box center [549, 306] width 8 height 8
radio input "true"
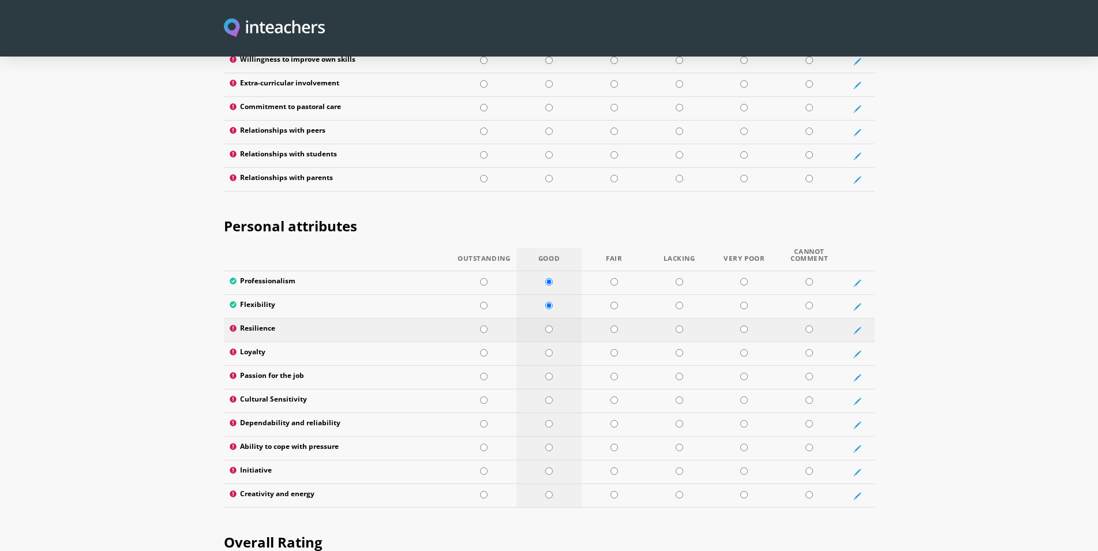
click at [549, 325] on input "radio" at bounding box center [549, 329] width 8 height 8
radio input "true"
click at [486, 349] on input "radio" at bounding box center [484, 353] width 8 height 8
radio input "true"
click at [548, 373] on input "radio" at bounding box center [549, 377] width 8 height 8
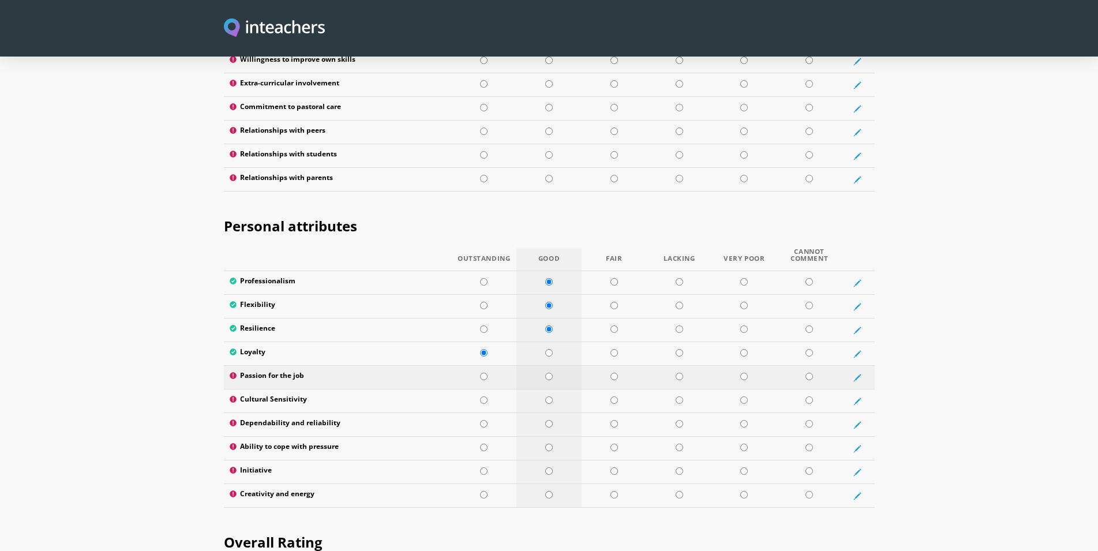
radio input "true"
click at [485, 396] on input "radio" at bounding box center [484, 400] width 8 height 8
radio input "true"
click at [548, 420] on input "radio" at bounding box center [549, 424] width 8 height 8
radio input "true"
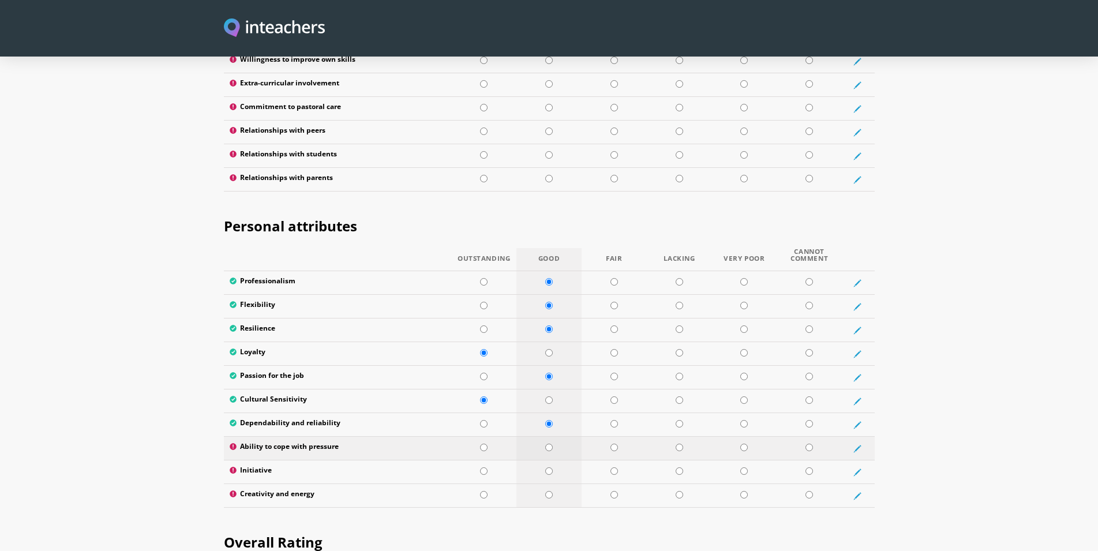
click at [550, 444] on input "radio" at bounding box center [549, 448] width 8 height 8
radio input "true"
click at [552, 467] on input "radio" at bounding box center [549, 471] width 8 height 8
radio input "true"
click at [549, 491] on input "radio" at bounding box center [549, 495] width 8 height 8
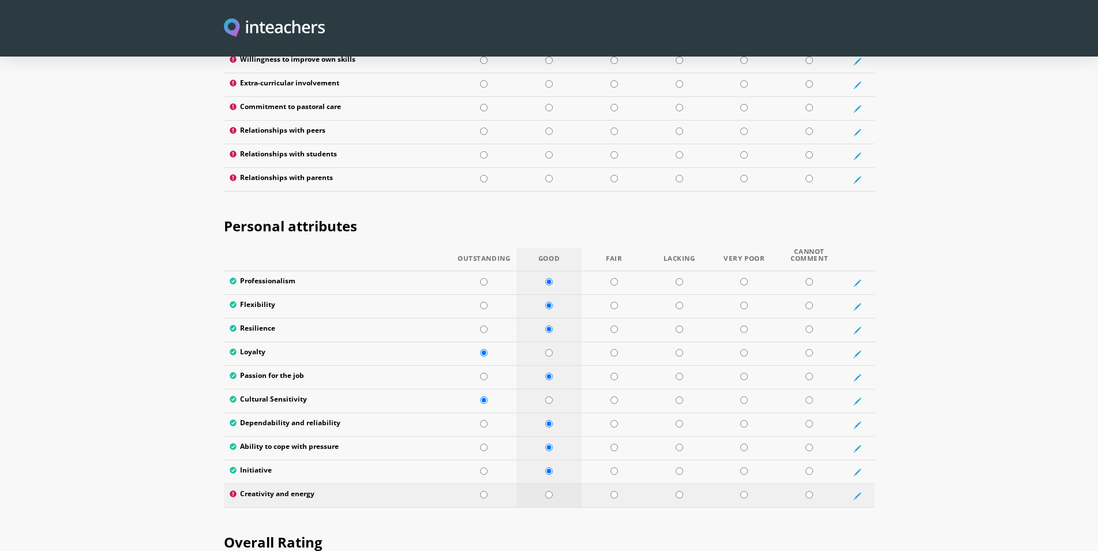
radio input "true"
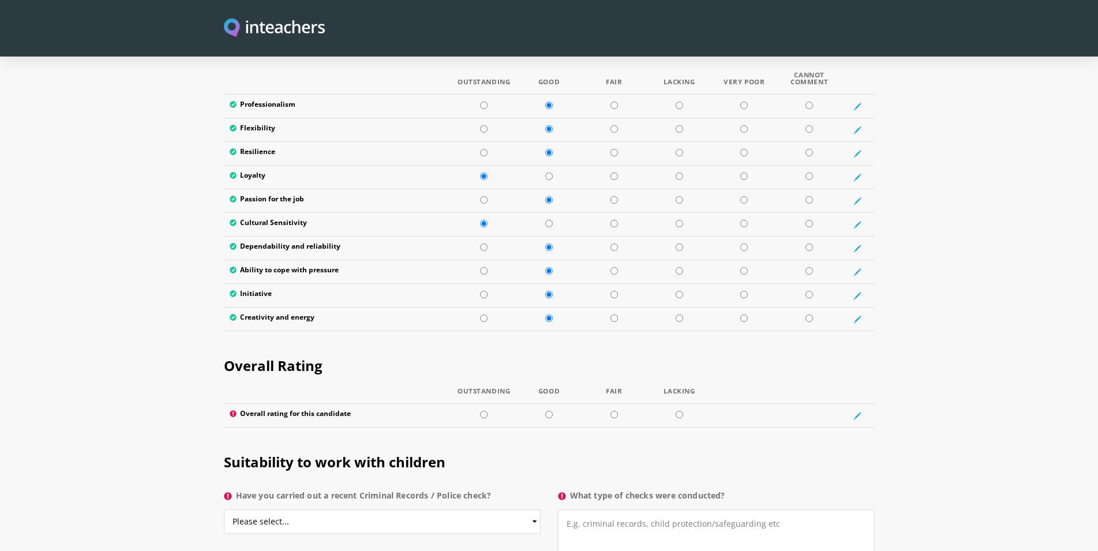
scroll to position [2005, 0]
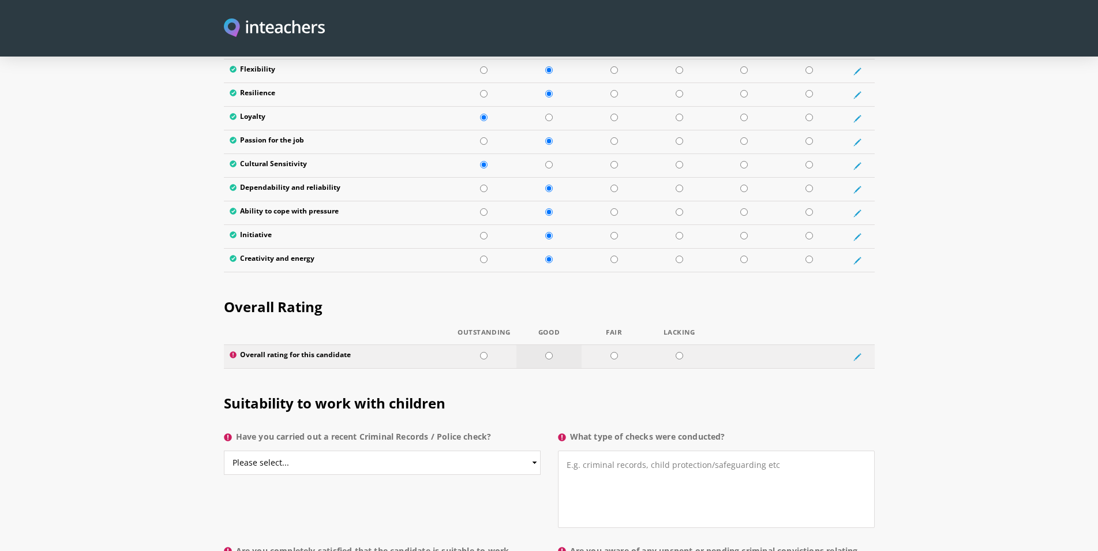
click at [550, 352] on input "radio" at bounding box center [549, 356] width 8 height 8
radio input "true"
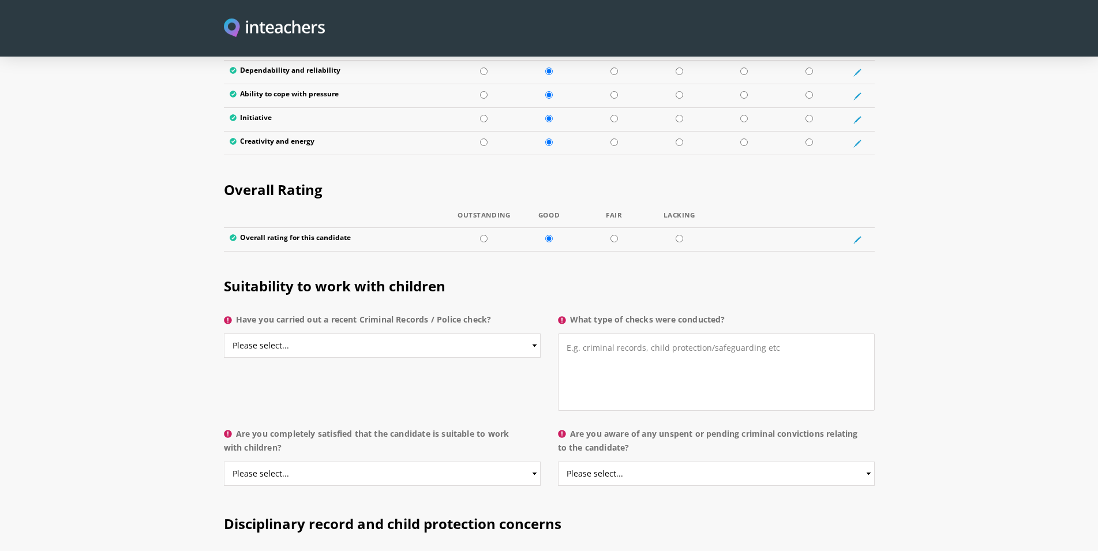
scroll to position [2182, 0]
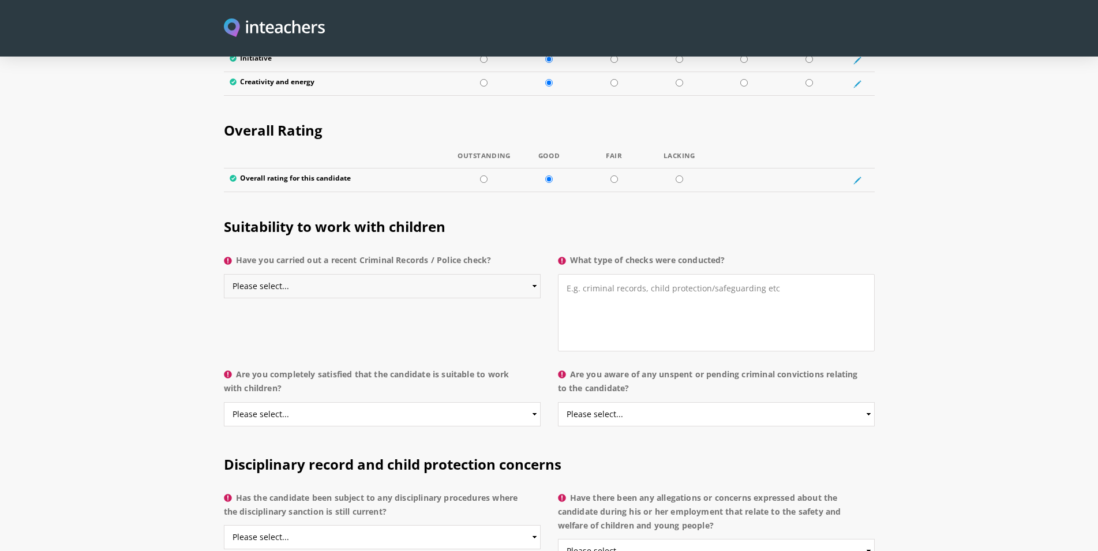
click at [224, 274] on select "Please select... Yes No Do not know" at bounding box center [382, 286] width 317 height 24
select select "No"
click option "No" at bounding box center [0, 0] width 0 height 0
click at [568, 274] on textarea "What type of checks were conducted?" at bounding box center [716, 312] width 317 height 77
type textarea "w"
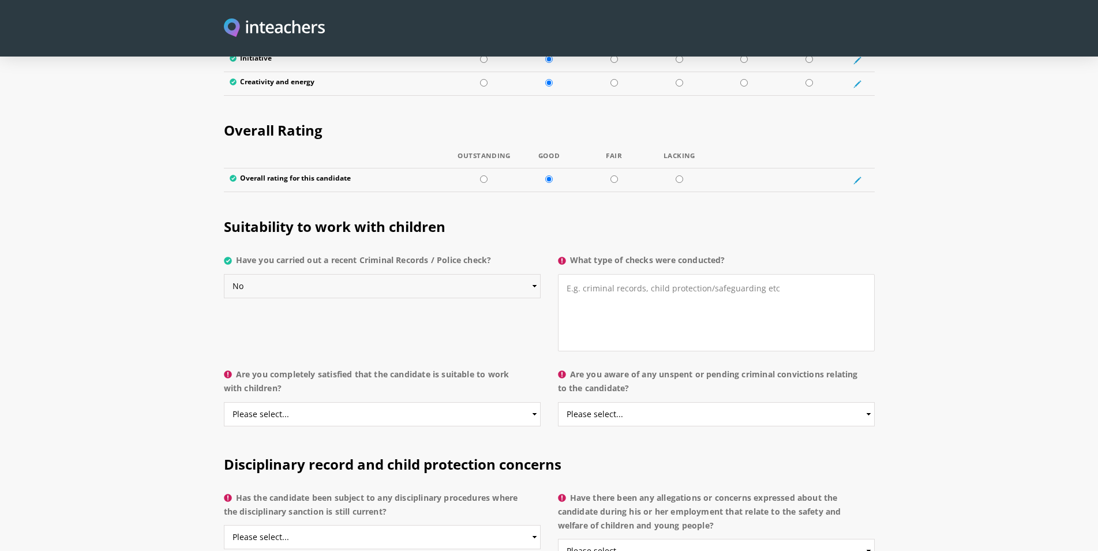
click at [224, 274] on select "Please select... Yes No Do not know" at bounding box center [382, 286] width 317 height 24
click option "No" at bounding box center [0, 0] width 0 height 0
click at [224, 402] on select "Please select... Yes No Do not know" at bounding box center [382, 414] width 317 height 24
select select "Yes"
click option "Yes" at bounding box center [0, 0] width 0 height 0
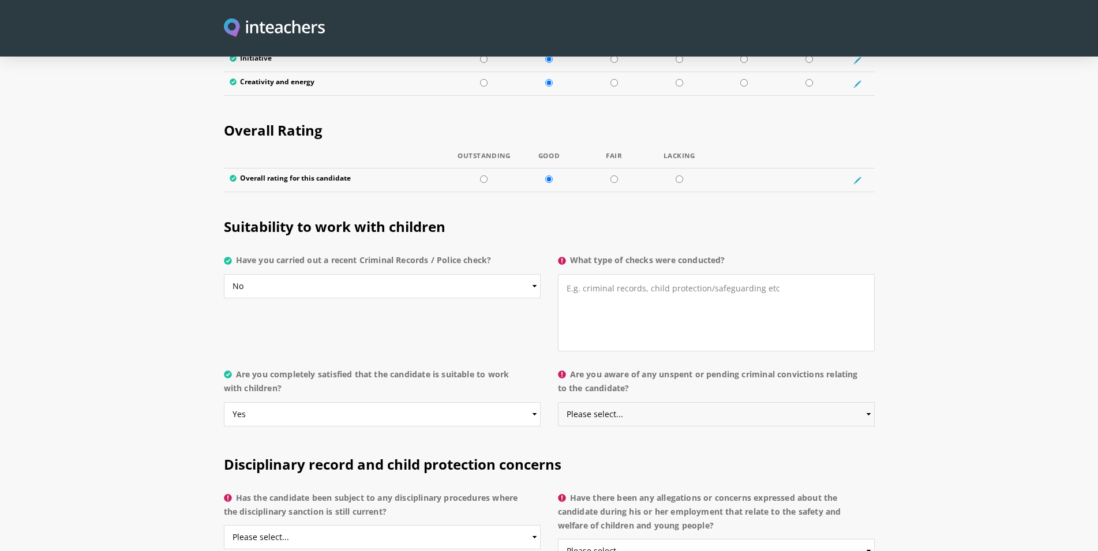
click at [558, 402] on select "Please select... Yes No Do not know" at bounding box center [716, 414] width 317 height 24
select select "No"
click option "No" at bounding box center [0, 0] width 0 height 0
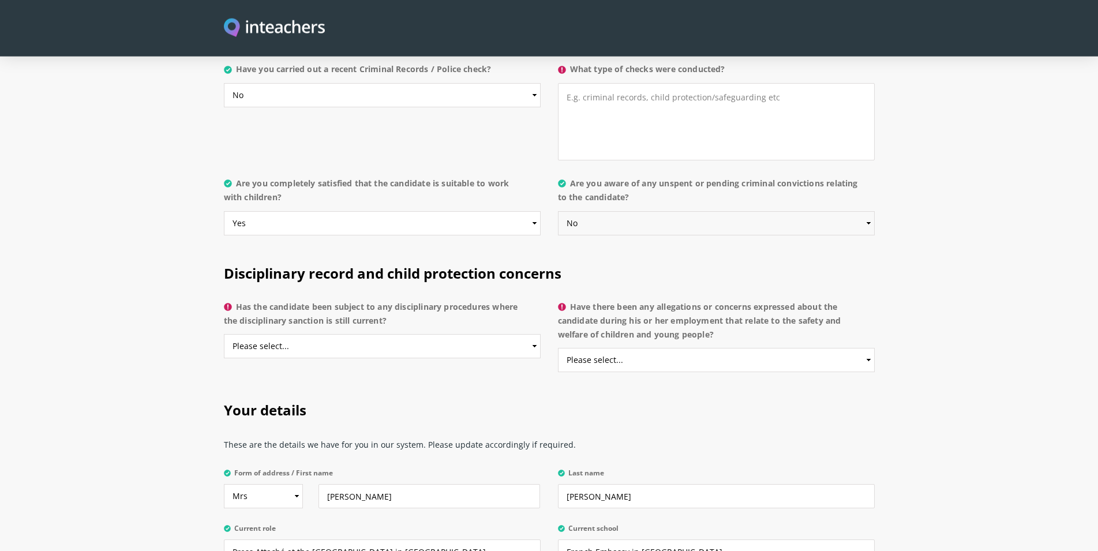
scroll to position [2417, 0]
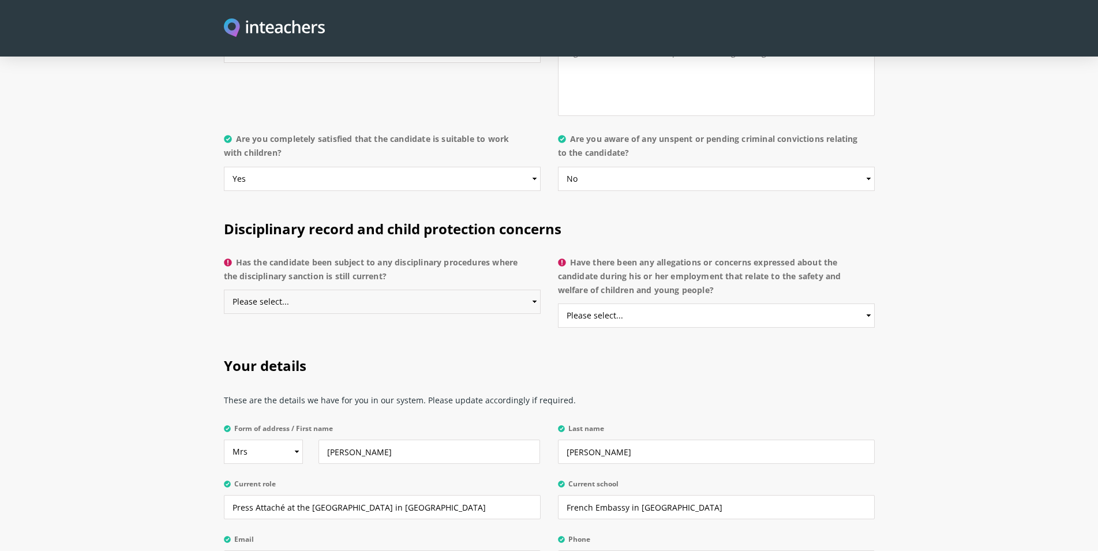
click at [224, 290] on select "Please select... Yes No Do not know" at bounding box center [382, 302] width 317 height 24
select select "No"
click option "No" at bounding box center [0, 0] width 0 height 0
click at [558, 304] on select "Please select... Yes No Do not know" at bounding box center [716, 316] width 317 height 24
select select "No"
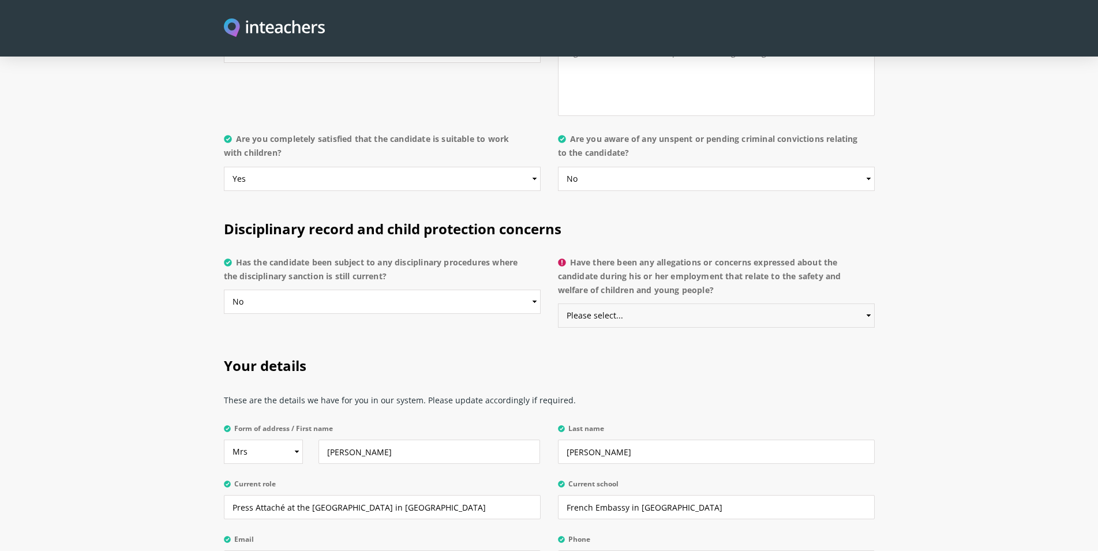
click option "No" at bounding box center [0, 0] width 0 height 0
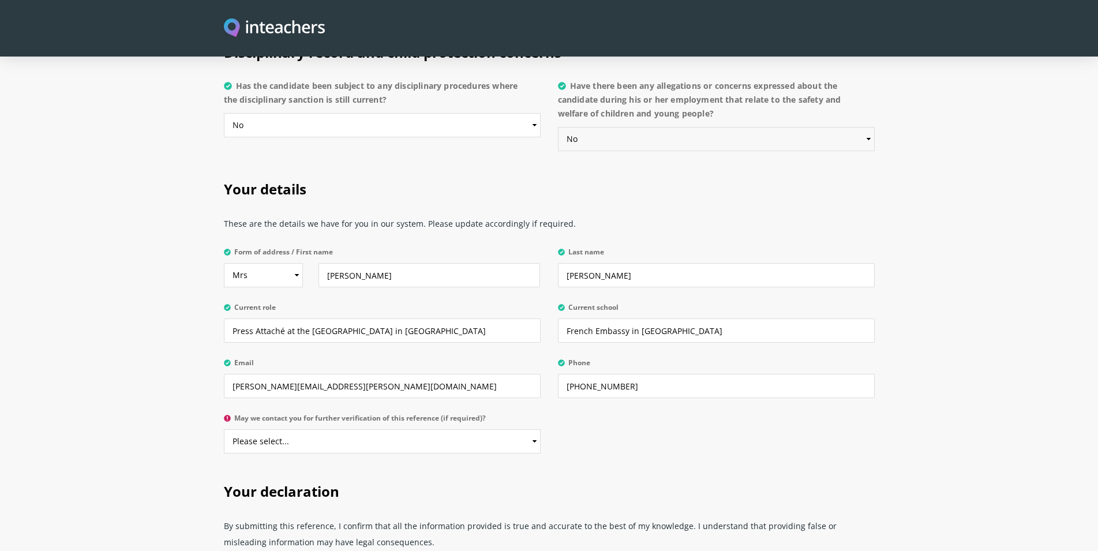
scroll to position [2653, 0]
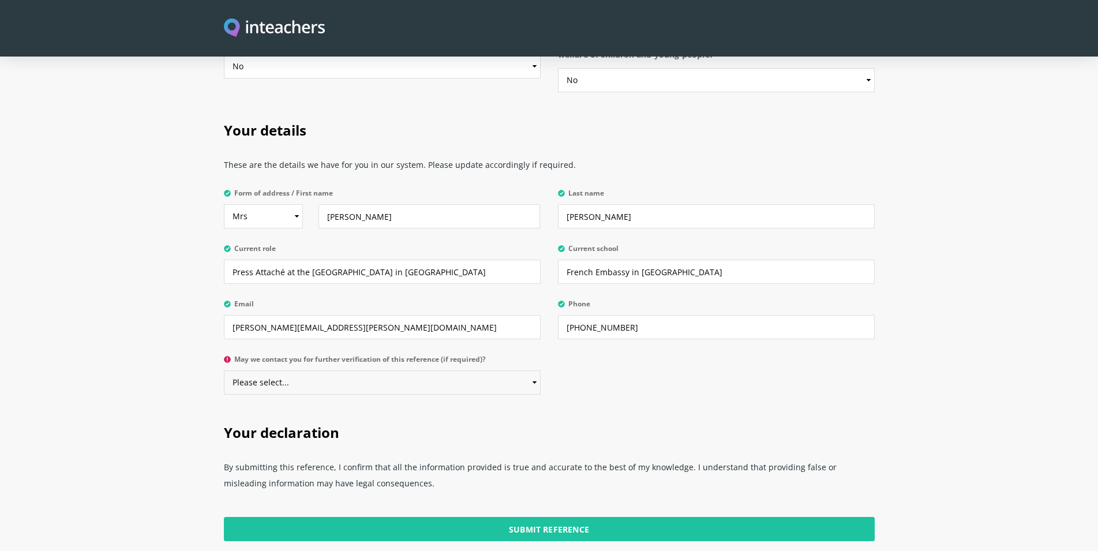
click at [224, 370] on select "Please select... Yes No" at bounding box center [382, 382] width 317 height 24
select select "Yes"
click option "Yes" at bounding box center [0, 0] width 0 height 0
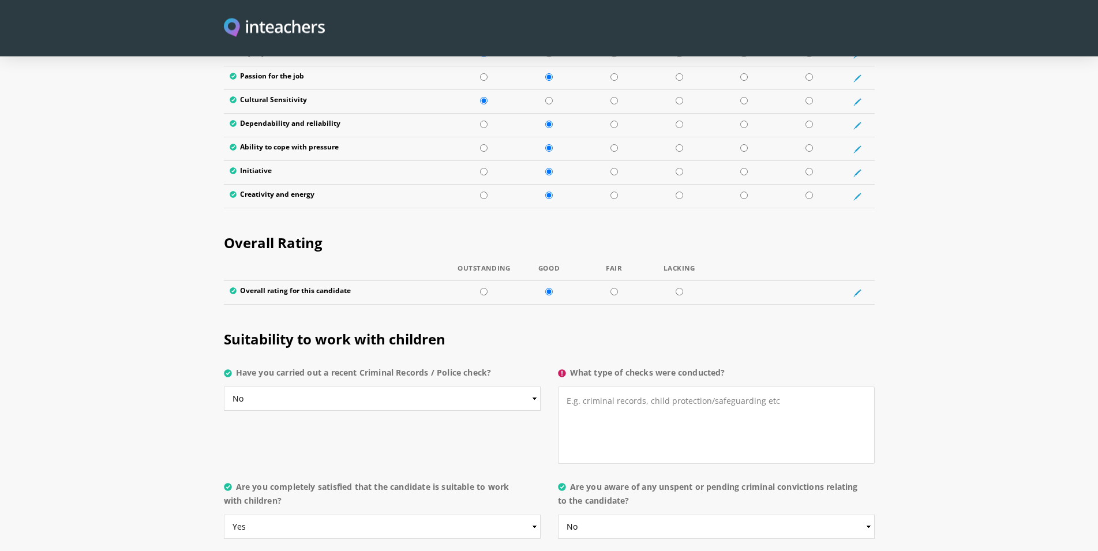
scroll to position [2064, 0]
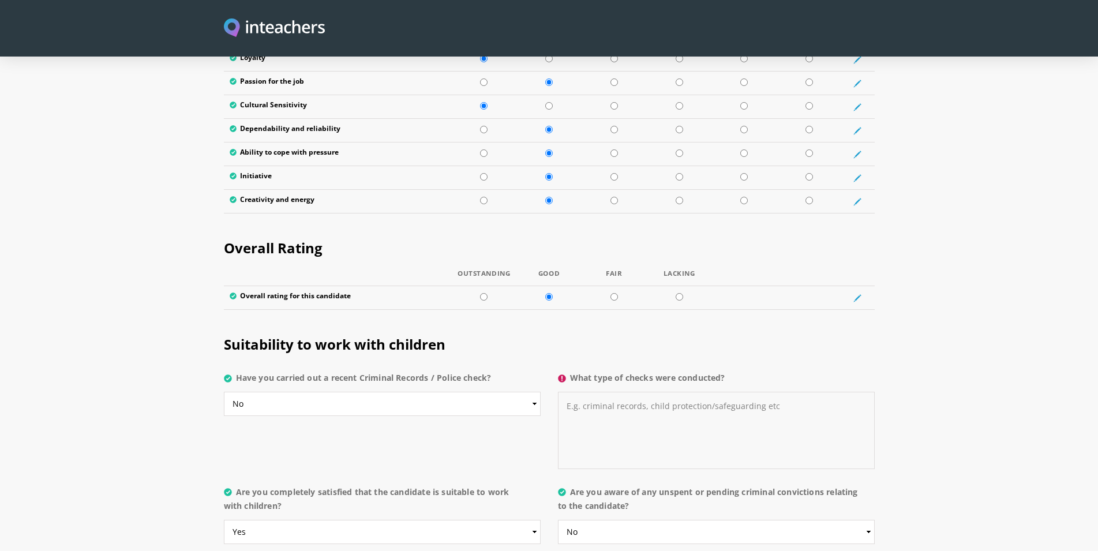
drag, startPoint x: 606, startPoint y: 383, endPoint x: 629, endPoint y: 376, distance: 23.5
click at [616, 392] on textarea "What type of checks were conducted?" at bounding box center [716, 430] width 317 height 77
type textarea "N/A"
click at [926, 333] on section "Suitability to work with children Have you carried out a recent Criminal Record…" at bounding box center [549, 436] width 1098 height 237
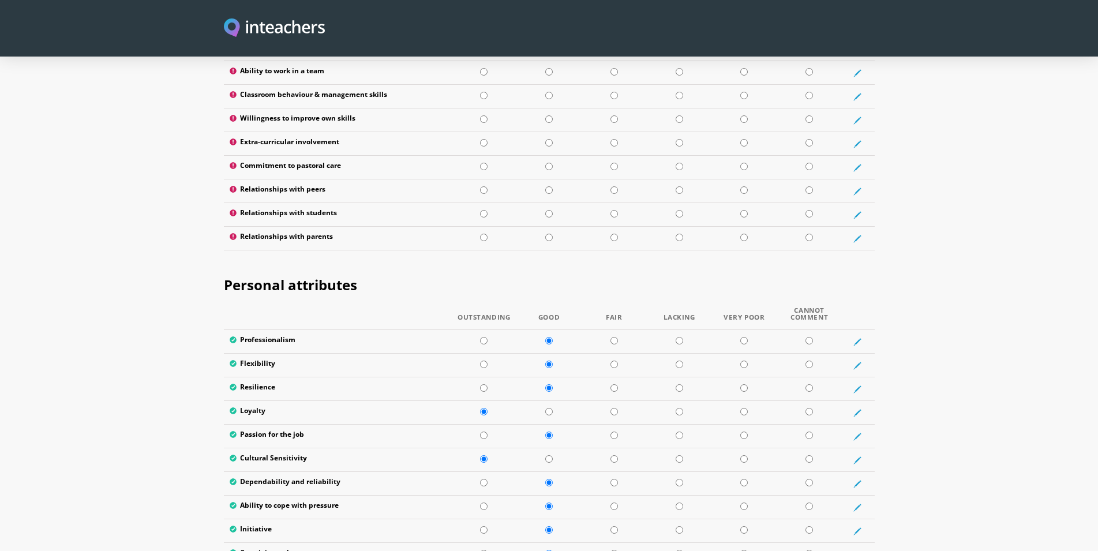
scroll to position [1534, 0]
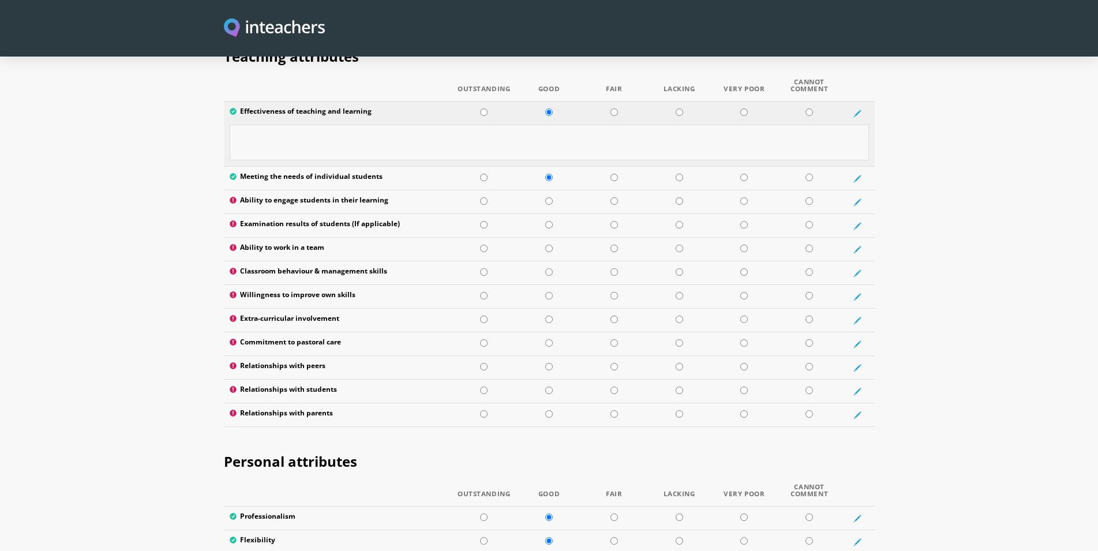
click at [284, 125] on textarea at bounding box center [549, 143] width 639 height 36
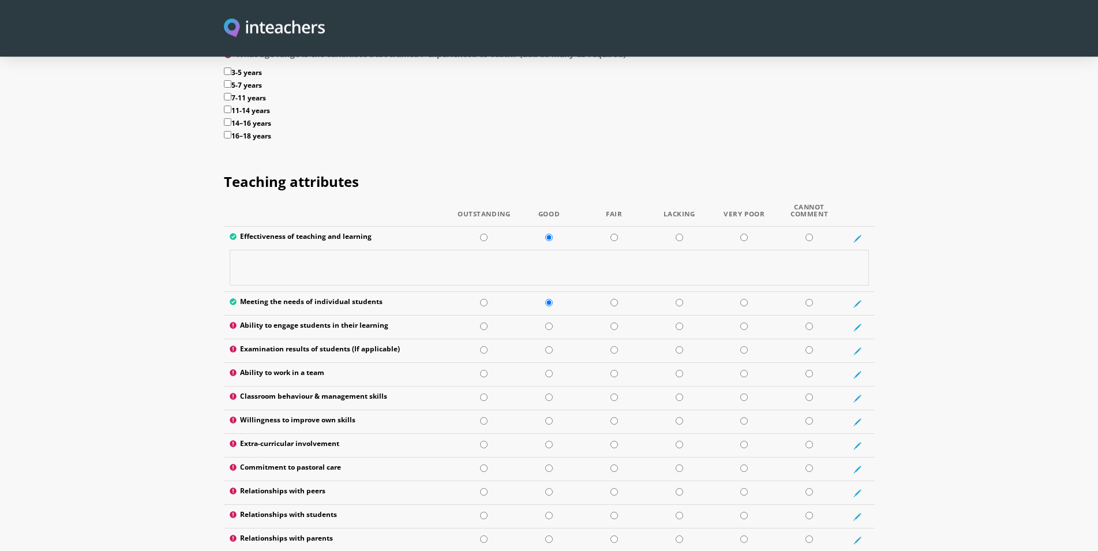
scroll to position [1358, 0]
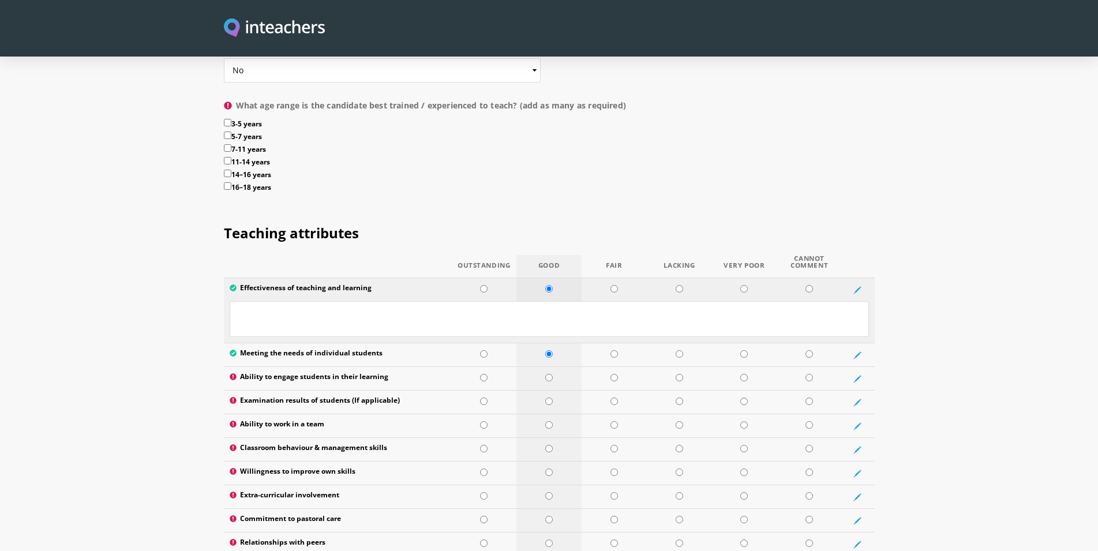
click at [551, 285] on input "radio" at bounding box center [549, 289] width 8 height 8
click at [391, 301] on textarea at bounding box center [549, 319] width 639 height 36
drag, startPoint x: 238, startPoint y: 275, endPoint x: 249, endPoint y: 275, distance: 11.5
click at [249, 301] on textarea "N/A" at bounding box center [549, 319] width 639 height 36
type textarea "N/A"
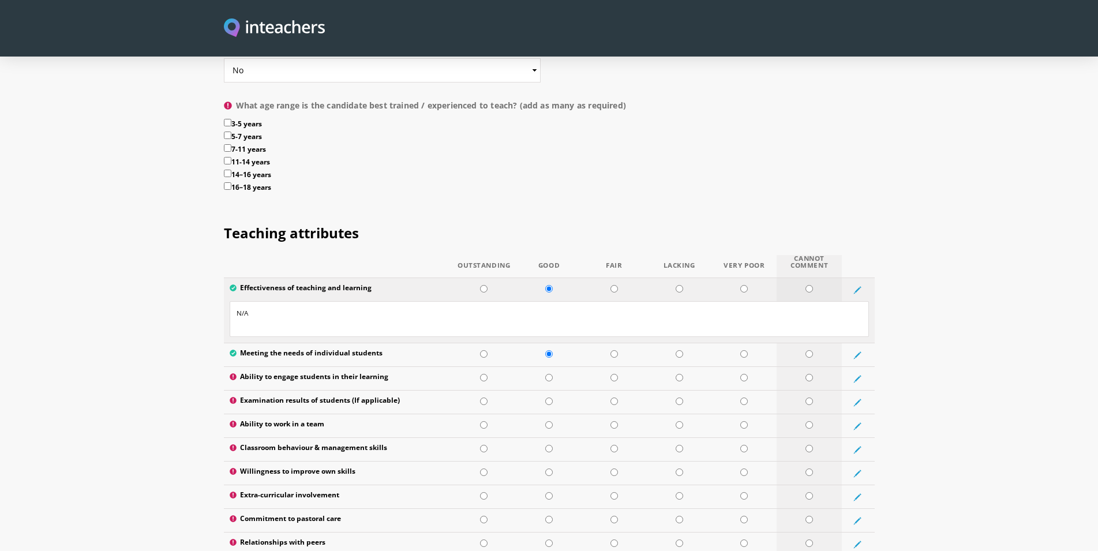
click at [807, 285] on input "radio" at bounding box center [810, 289] width 8 height 8
radio input "true"
click at [809, 350] on input "radio" at bounding box center [810, 354] width 8 height 8
radio input "true"
click at [853, 343] on td at bounding box center [858, 355] width 32 height 24
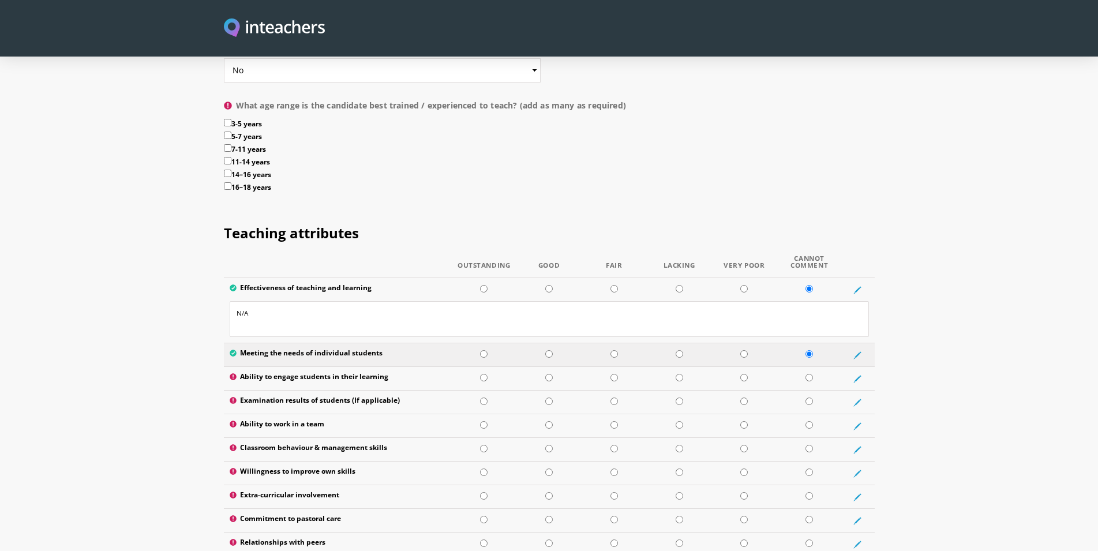
click at [863, 343] on td at bounding box center [858, 355] width 32 height 24
click at [292, 349] on label "Meeting the needs of individual students" at bounding box center [338, 355] width 216 height 12
drag, startPoint x: 902, startPoint y: 317, endPoint x: 916, endPoint y: 317, distance: 13.3
click at [916, 317] on section "Teaching attributes Outstanding Good Fair Lacking Very Poor Cannot Comment Effe…" at bounding box center [549, 409] width 1098 height 405
click at [855, 351] on icon at bounding box center [857, 355] width 8 height 8
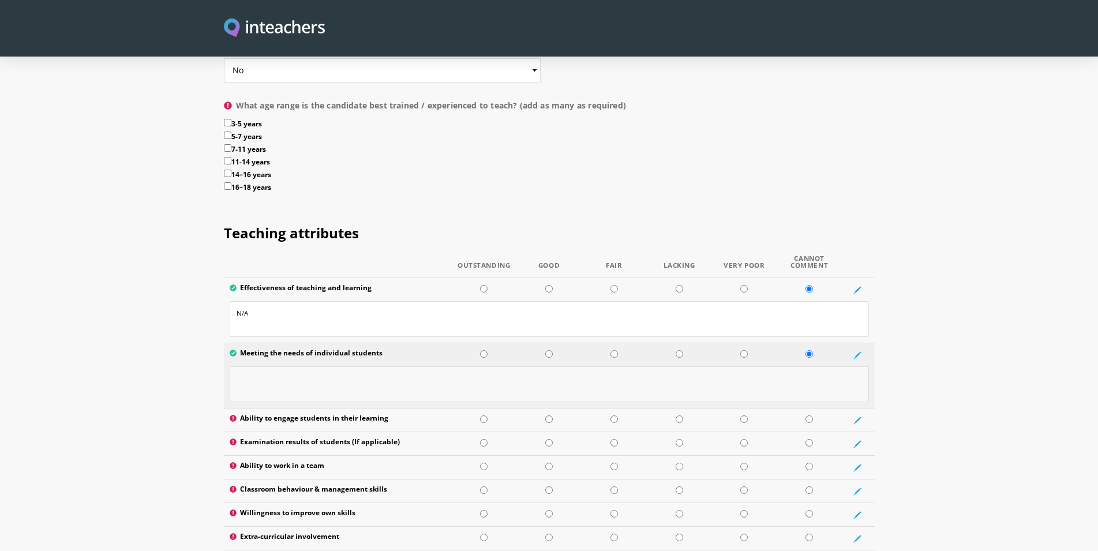
click at [256, 366] on textarea at bounding box center [549, 384] width 639 height 36
type textarea "v"
paste textarea "N/A"
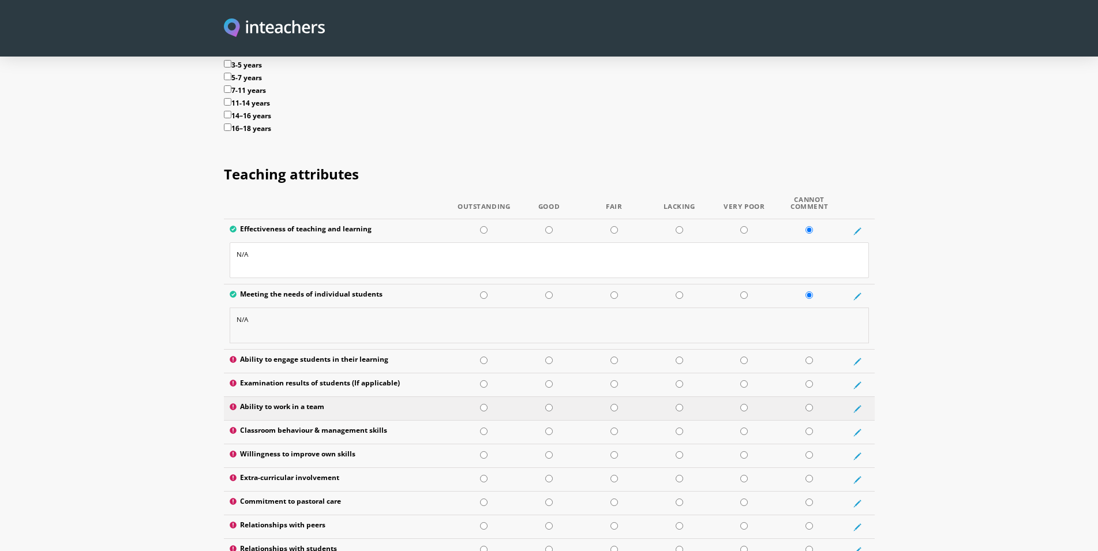
scroll to position [1475, 0]
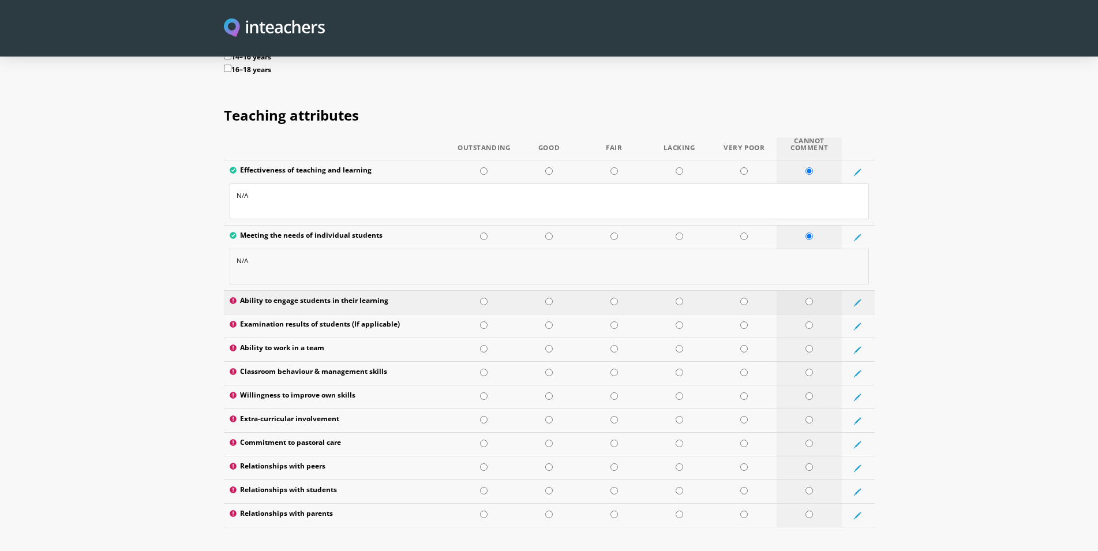
type textarea "N/A"
click at [810, 298] on input "radio" at bounding box center [810, 302] width 8 height 8
radio input "true"
click at [813, 321] on input "radio" at bounding box center [810, 325] width 8 height 8
radio input "true"
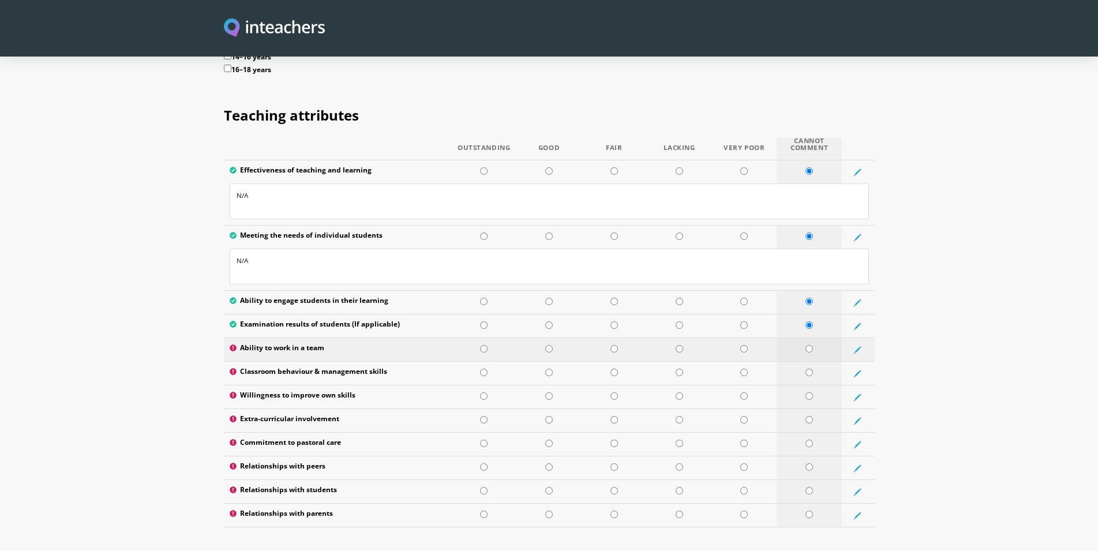
click at [809, 345] on input "radio" at bounding box center [810, 349] width 8 height 8
radio input "true"
click at [812, 369] on input "radio" at bounding box center [810, 373] width 8 height 8
radio input "true"
click at [811, 392] on input "radio" at bounding box center [810, 396] width 8 height 8
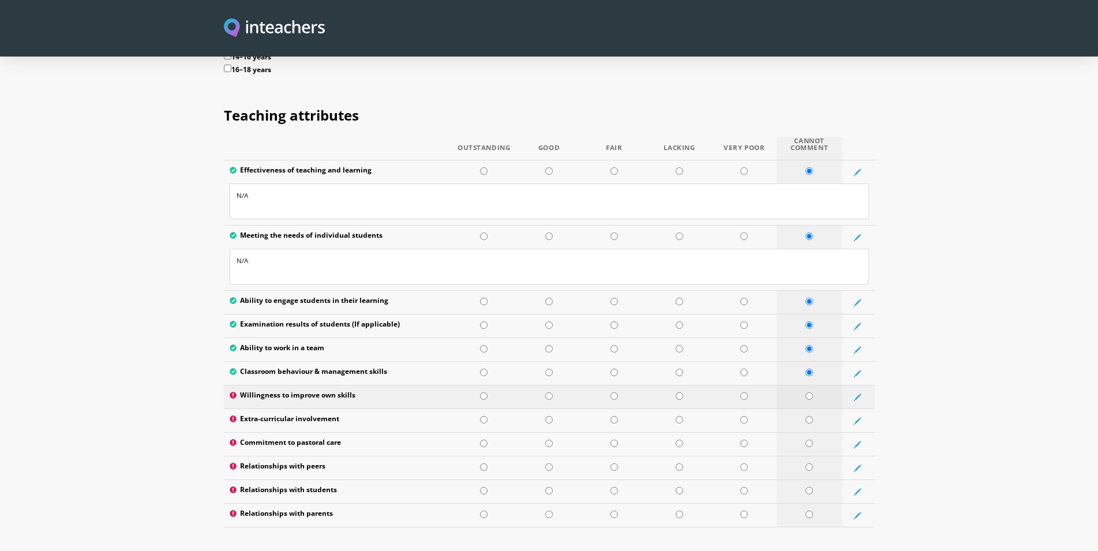
radio input "true"
click at [810, 416] on input "radio" at bounding box center [810, 420] width 8 height 8
radio input "true"
click at [810, 440] on input "radio" at bounding box center [810, 444] width 8 height 8
radio input "true"
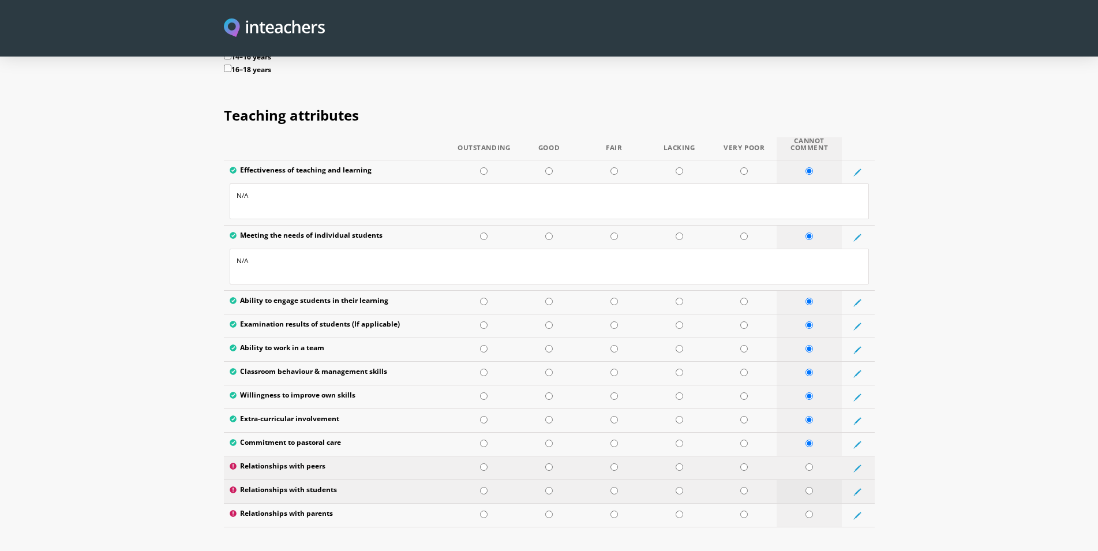
drag, startPoint x: 810, startPoint y: 435, endPoint x: 810, endPoint y: 449, distance: 13.9
click at [810, 463] on input "radio" at bounding box center [810, 467] width 8 height 8
radio input "true"
click at [811, 487] on input "radio" at bounding box center [810, 491] width 8 height 8
radio input "true"
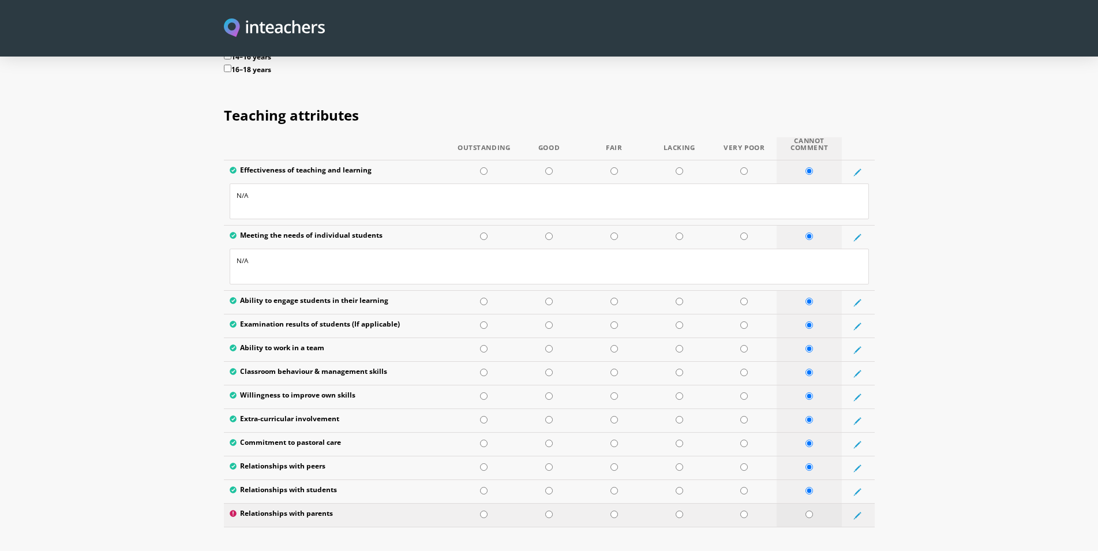
click at [808, 511] on input "radio" at bounding box center [810, 515] width 8 height 8
radio input "true"
drag, startPoint x: 250, startPoint y: 147, endPoint x: 248, endPoint y: 155, distance: 8.4
click at [249, 183] on textarea "N/A" at bounding box center [549, 201] width 639 height 36
type textarea "N"
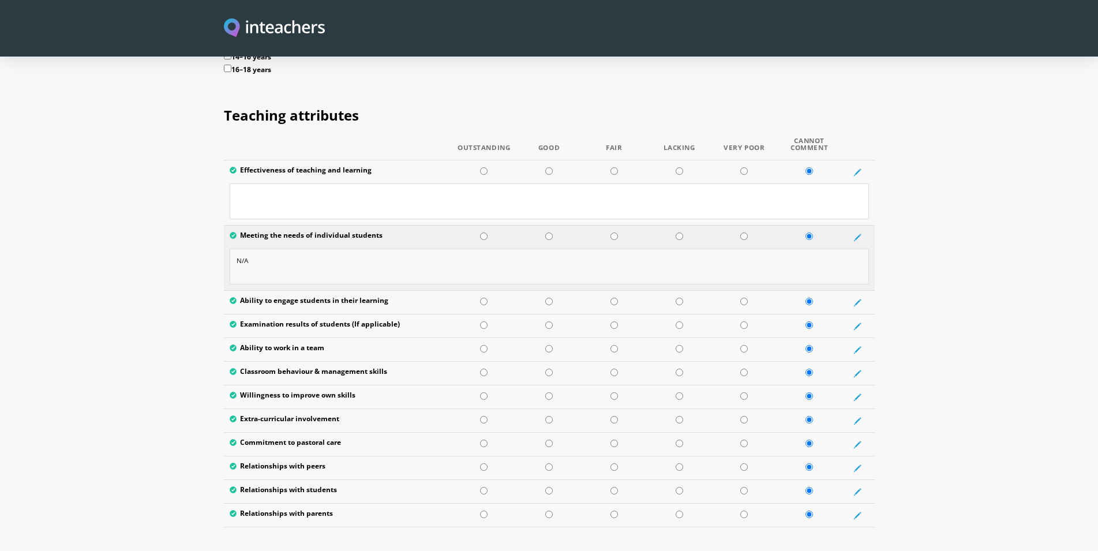
click at [255, 249] on textarea "N/A" at bounding box center [549, 267] width 639 height 36
type textarea "N"
click at [857, 170] on icon at bounding box center [857, 172] width 5 height 5
click at [855, 234] on icon at bounding box center [857, 238] width 8 height 8
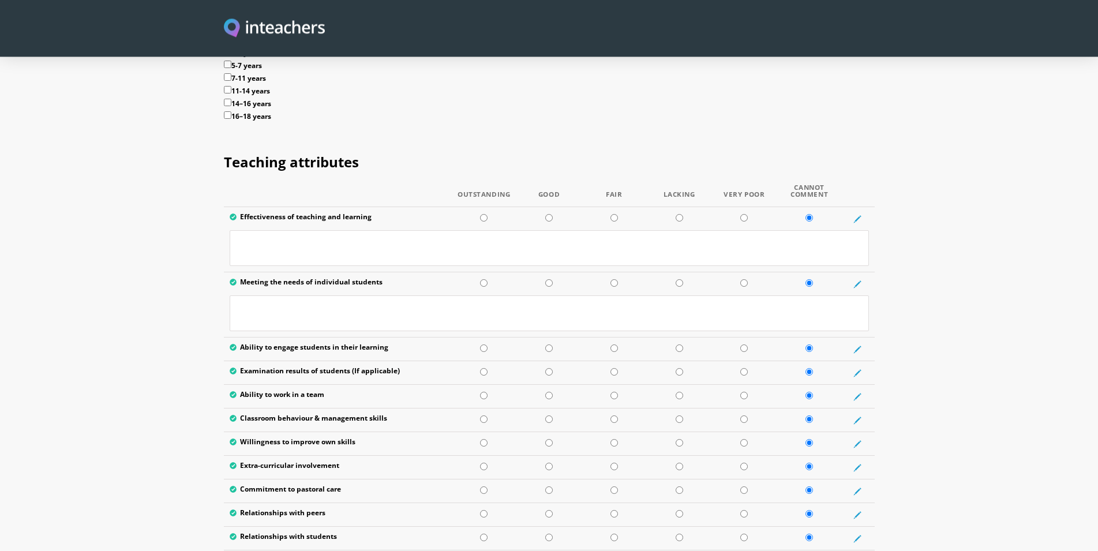
scroll to position [1358, 0]
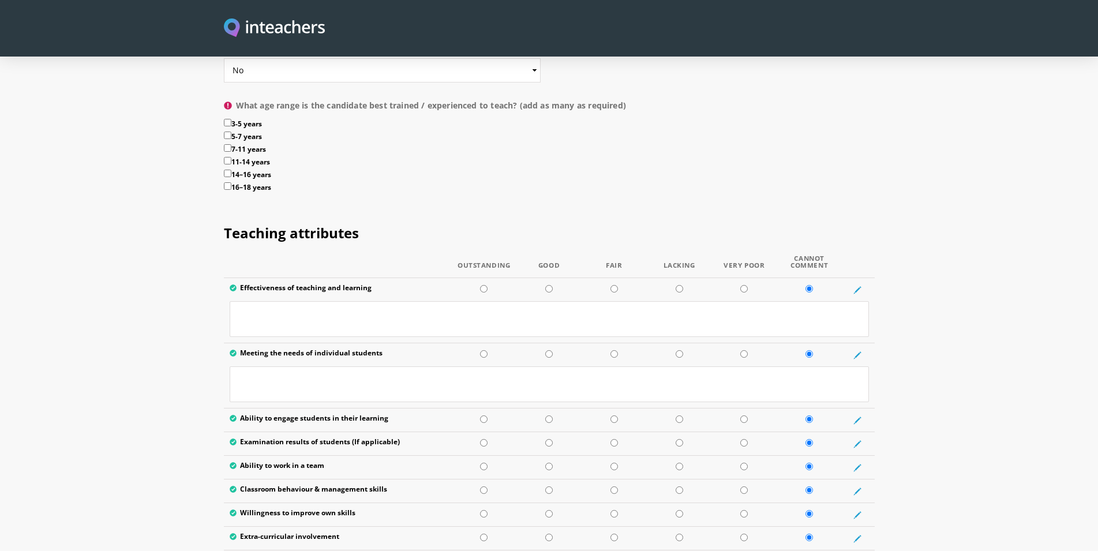
click at [923, 314] on section "Teaching attributes Outstanding Good Fair Lacking Very Poor Cannot Comment Effe…" at bounding box center [549, 430] width 1098 height 447
click at [950, 305] on section "Teaching attributes Outstanding Good Fair Lacking Very Poor Cannot Comment Effe…" at bounding box center [549, 430] width 1098 height 447
click at [1020, 471] on section "Teaching attributes Outstanding Good Fair Lacking Very Poor Cannot Comment Effe…" at bounding box center [549, 430] width 1098 height 447
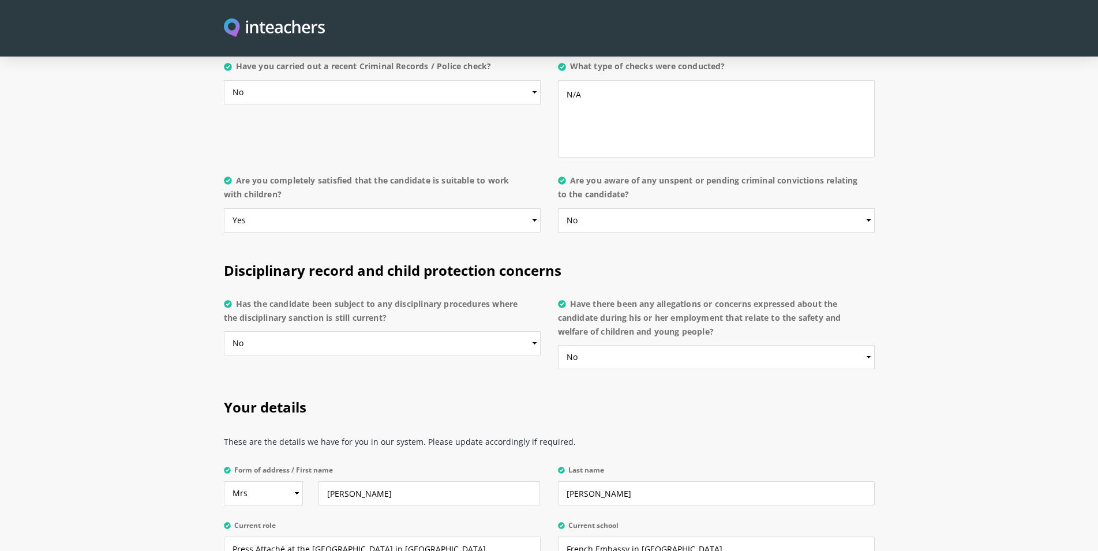
scroll to position [2182, 0]
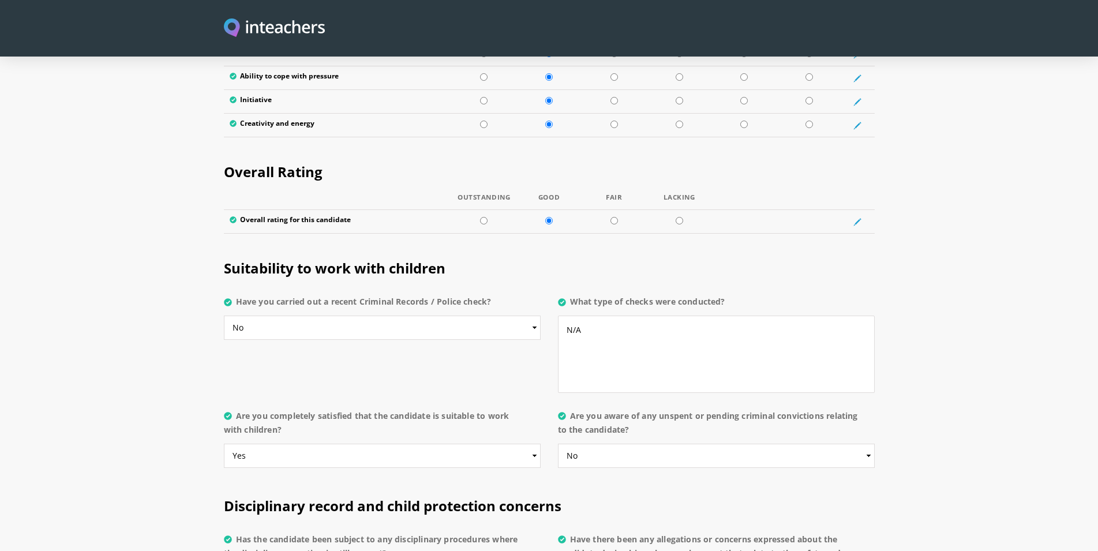
click at [939, 323] on section "Suitability to work with children Have you carried out a recent Criminal Record…" at bounding box center [549, 360] width 1098 height 237
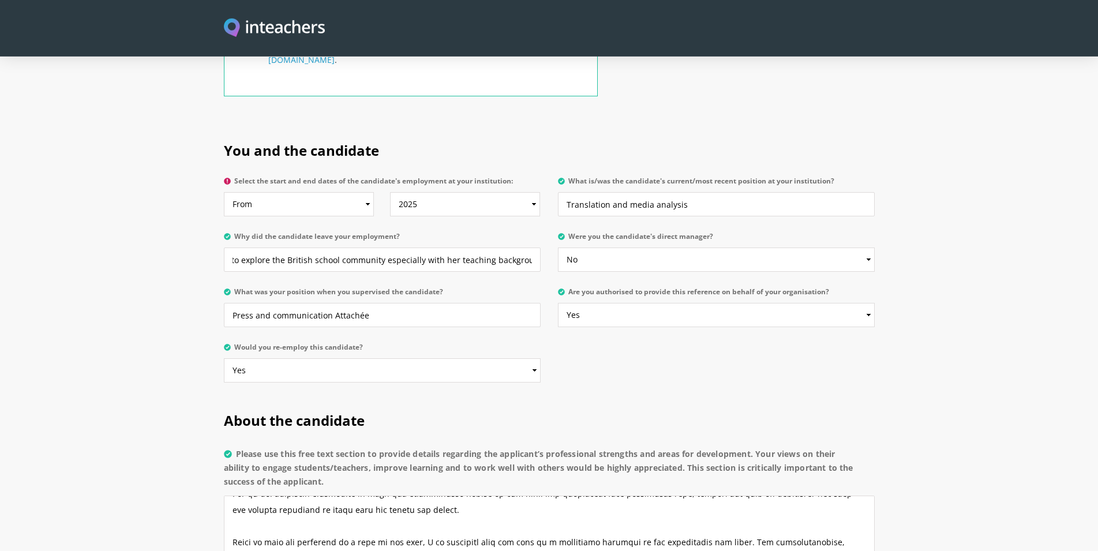
scroll to position [530, 0]
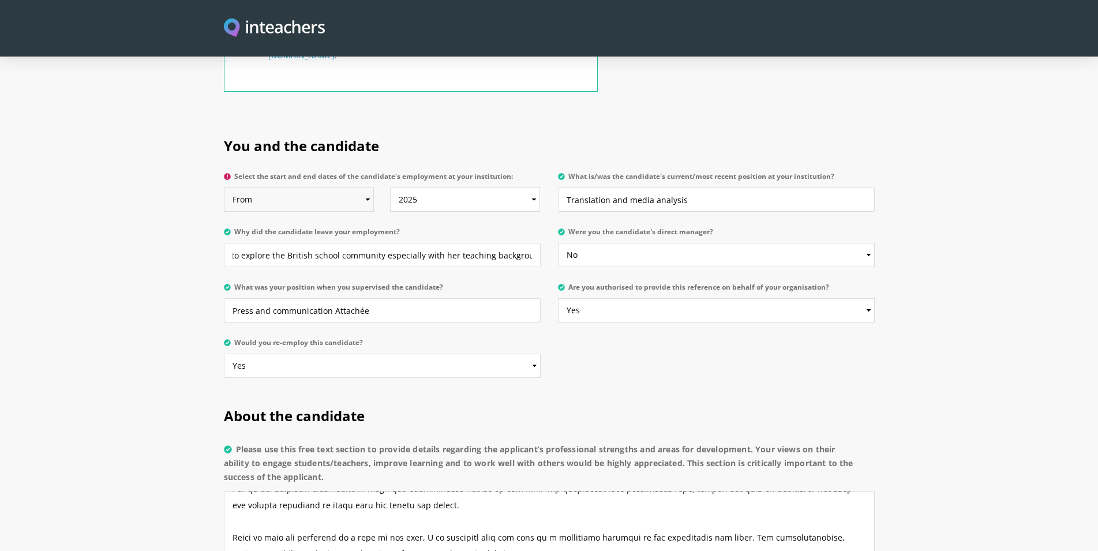
click at [224, 188] on select "From 2025 2024 2023 2022 2021 2020 2019 2018 2017 2016 2015 2014 2013 2012 2011…" at bounding box center [299, 200] width 151 height 24
click at [173, 205] on section "You and the candidate Select the start and end dates of the candidate's employm…" at bounding box center [549, 254] width 1098 height 270
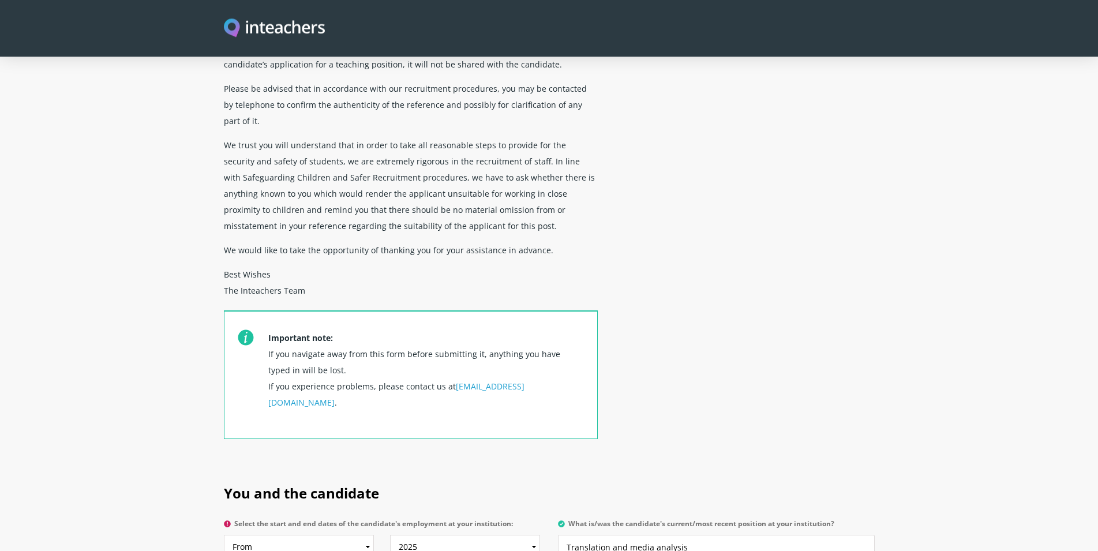
scroll to position [294, 0]
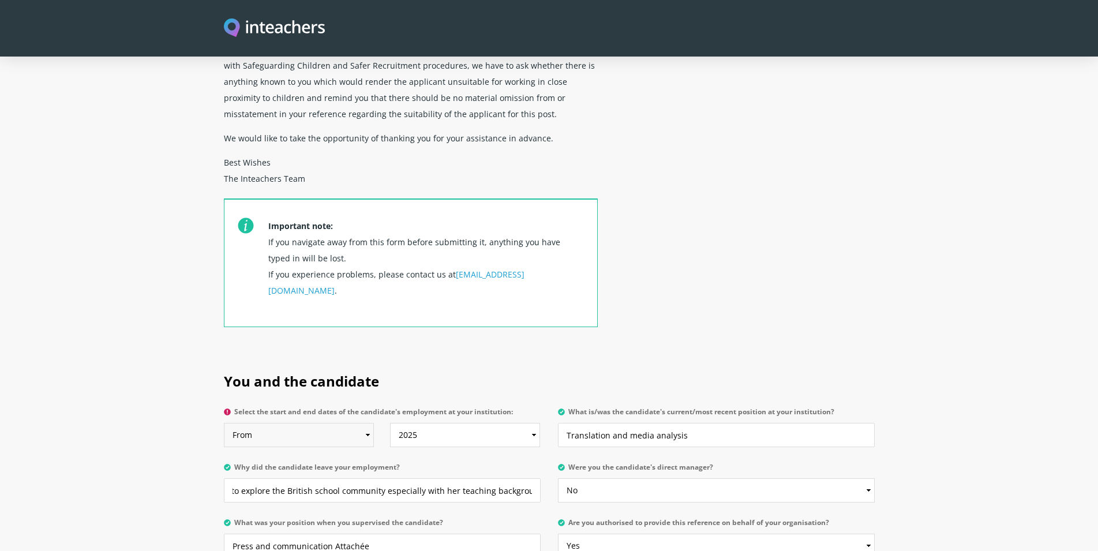
click at [224, 423] on select "From 2025 2024 2023 2022 2021 2020 2019 2018 2017 2016 2015 2014 2013 2012 2011…" at bounding box center [299, 435] width 151 height 24
click at [901, 169] on section "Confidential reference request Dear [PERSON_NAME], This form will be used by po…" at bounding box center [549, 30] width 1098 height 649
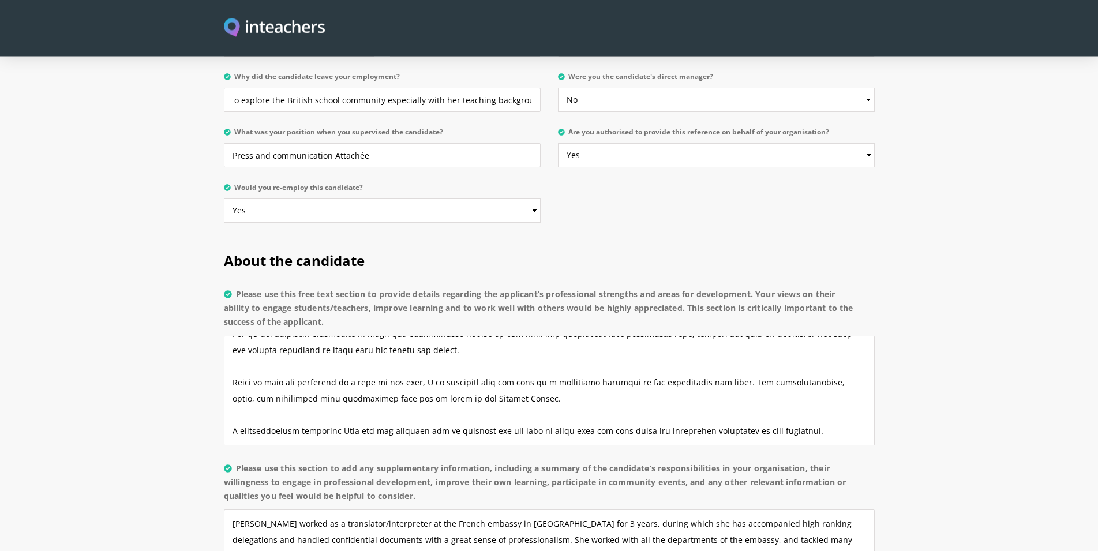
scroll to position [530, 0]
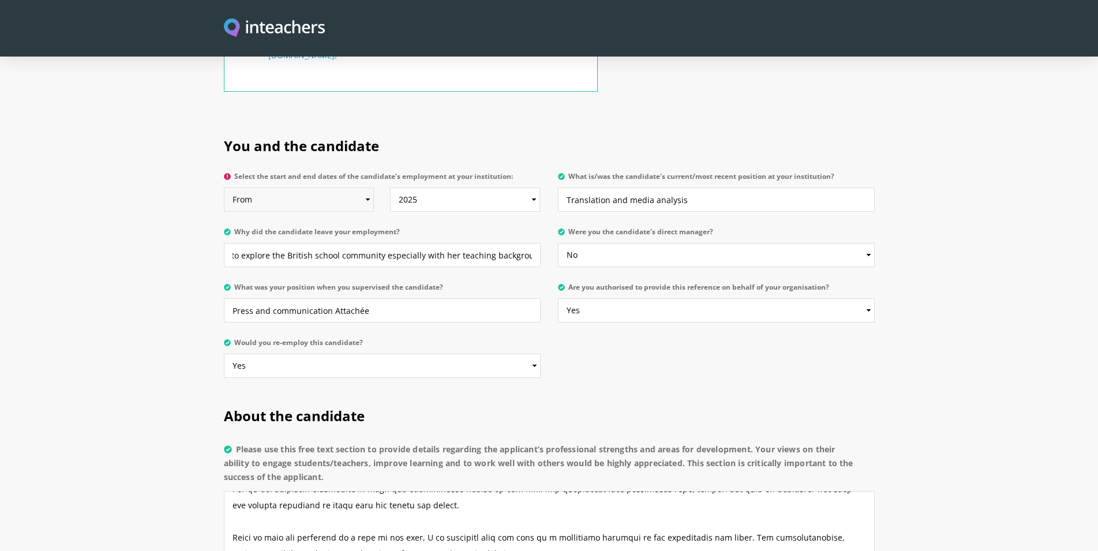
click at [224, 188] on select "From 2025 2024 2023 2022 2021 2020 2019 2018 2017 2016 2015 2014 2013 2012 2011…" at bounding box center [299, 200] width 151 height 24
select select "2022"
click option "2022" at bounding box center [0, 0] width 0 height 0
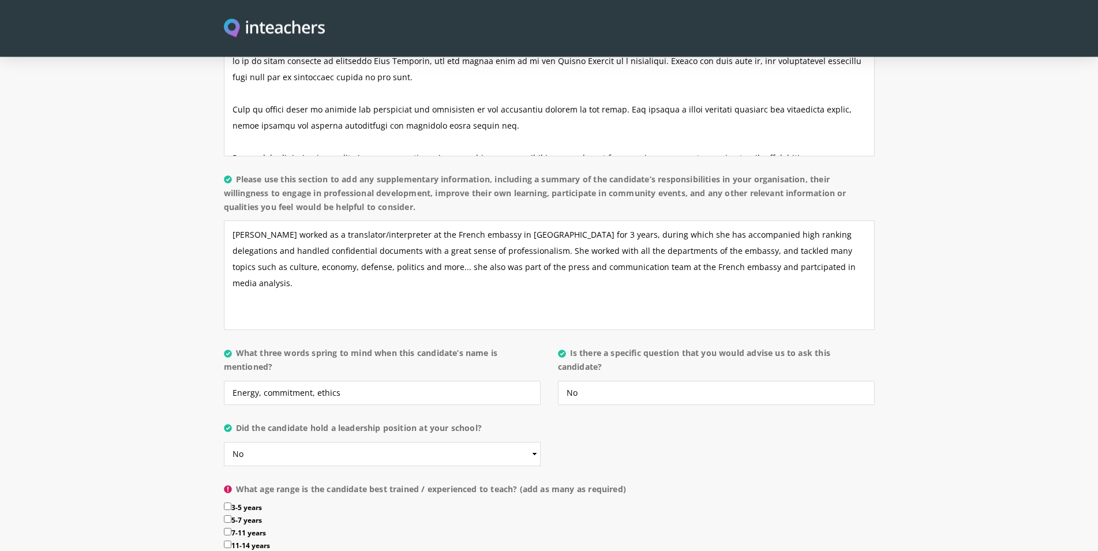
scroll to position [1001, 0]
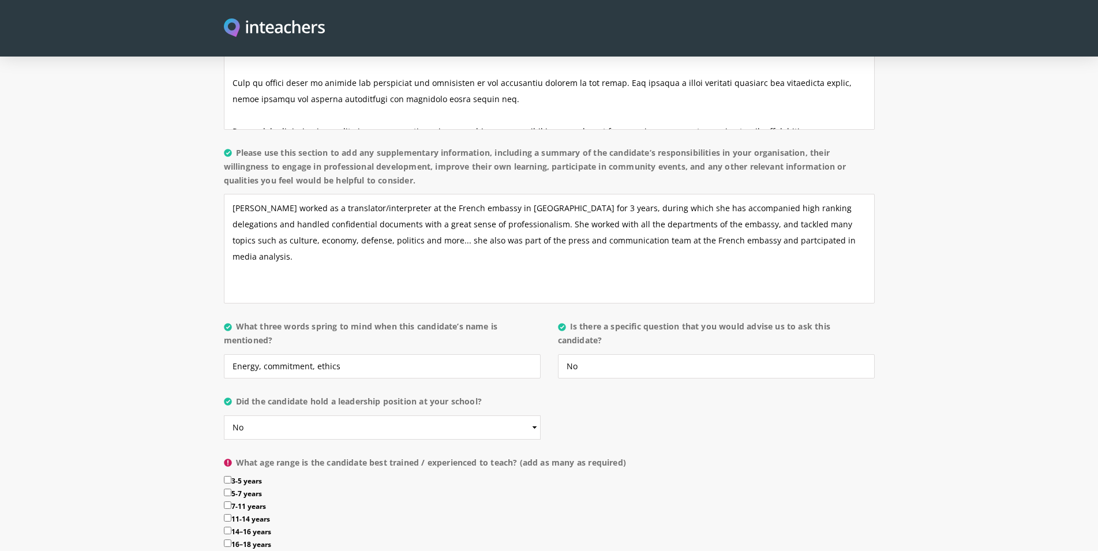
click at [227, 527] on input "14–16 years" at bounding box center [228, 531] width 8 height 8
checkbox input "true"
click at [230, 540] on input "16–18 years" at bounding box center [228, 544] width 8 height 8
checkbox input "true"
click at [226, 514] on input "11-14 years" at bounding box center [228, 518] width 8 height 8
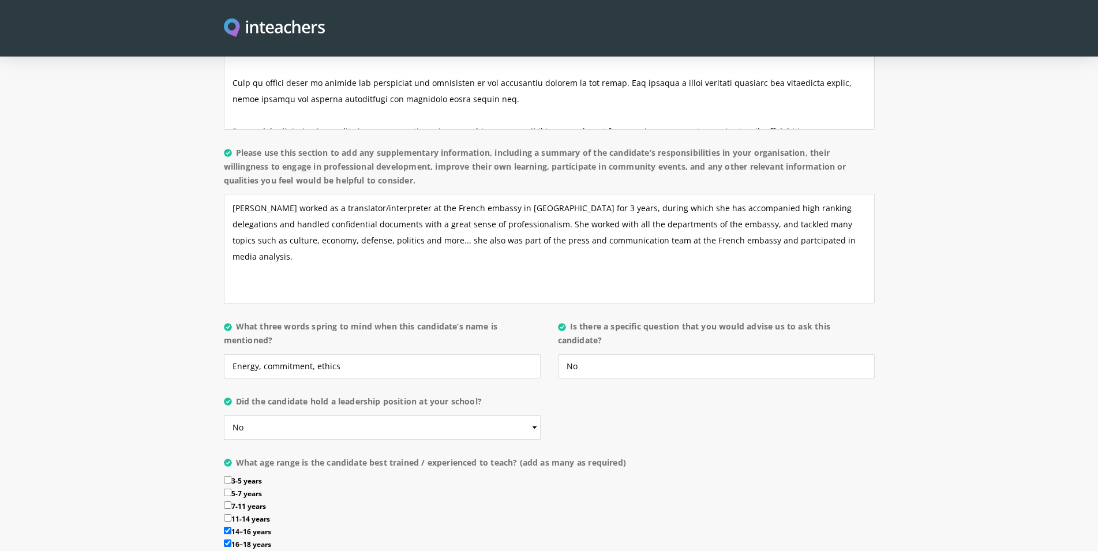
checkbox input "true"
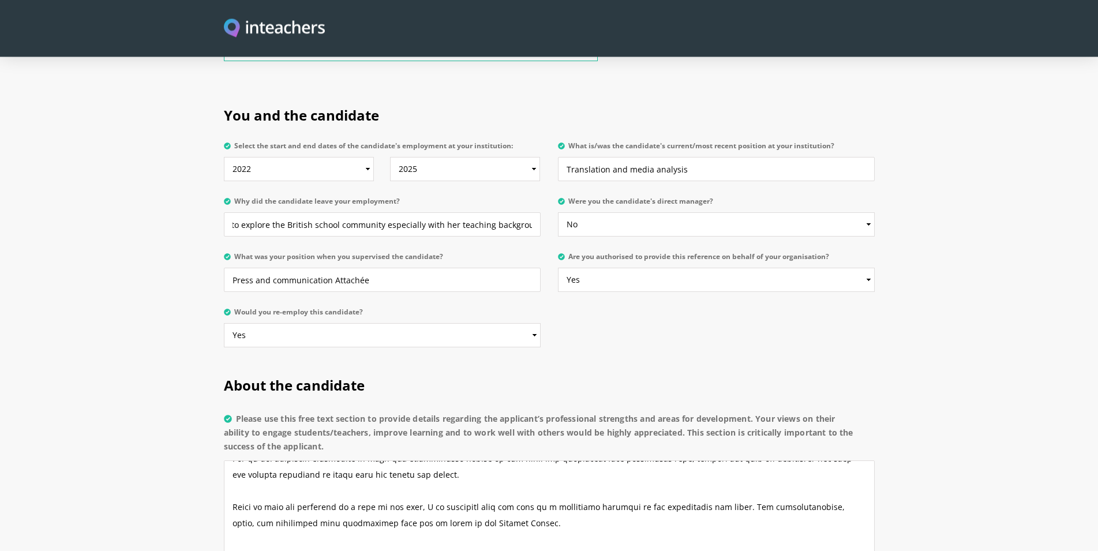
scroll to position [471, 0]
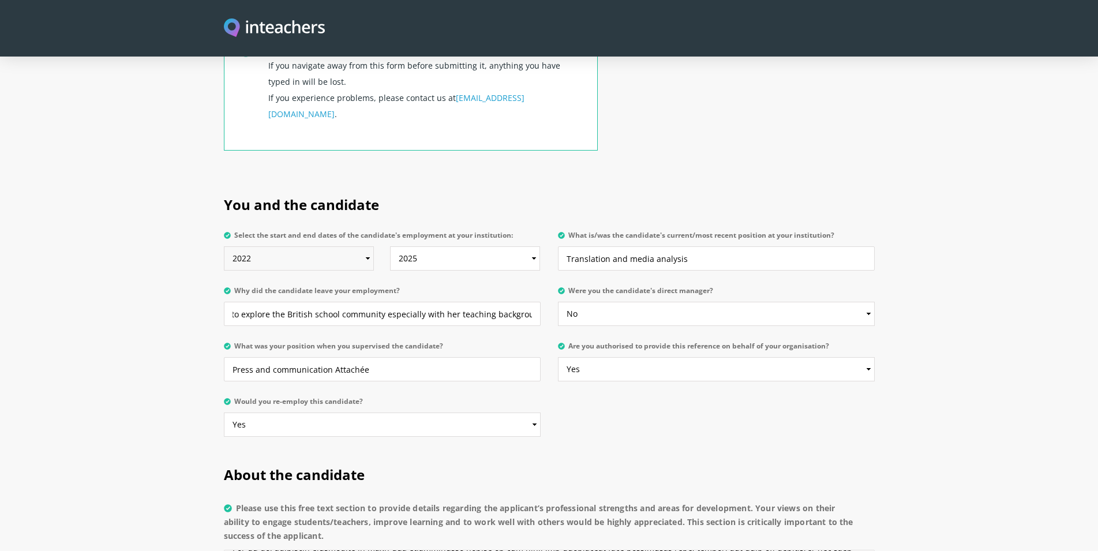
click at [224, 246] on select "From 2025 2024 2023 2022 2021 2020 2019 2018 2017 2016 2015 2014 2013 2012 2011…" at bounding box center [299, 258] width 151 height 24
select select "2021"
click option "2021" at bounding box center [0, 0] width 0 height 0
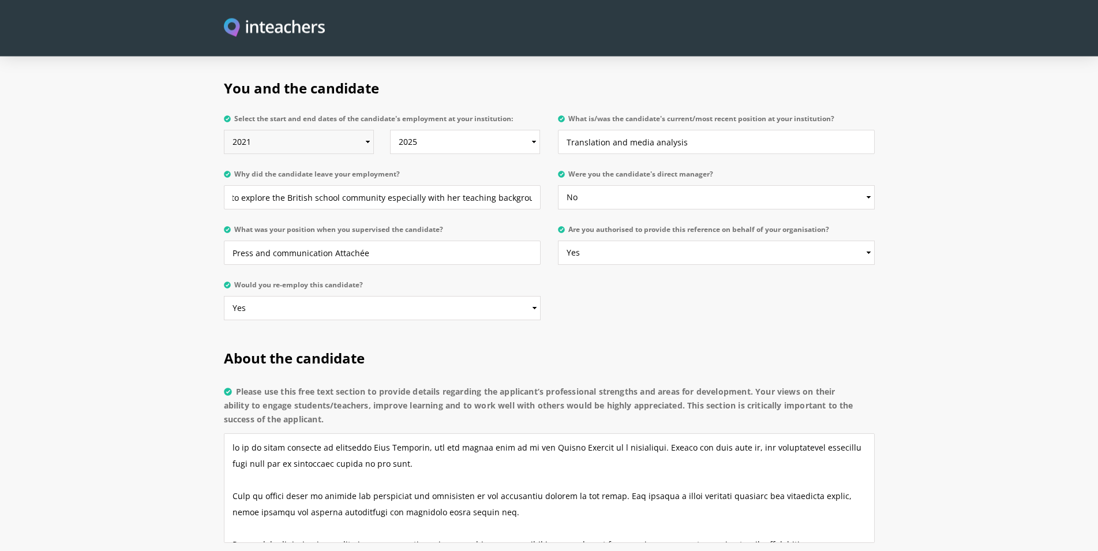
scroll to position [589, 0]
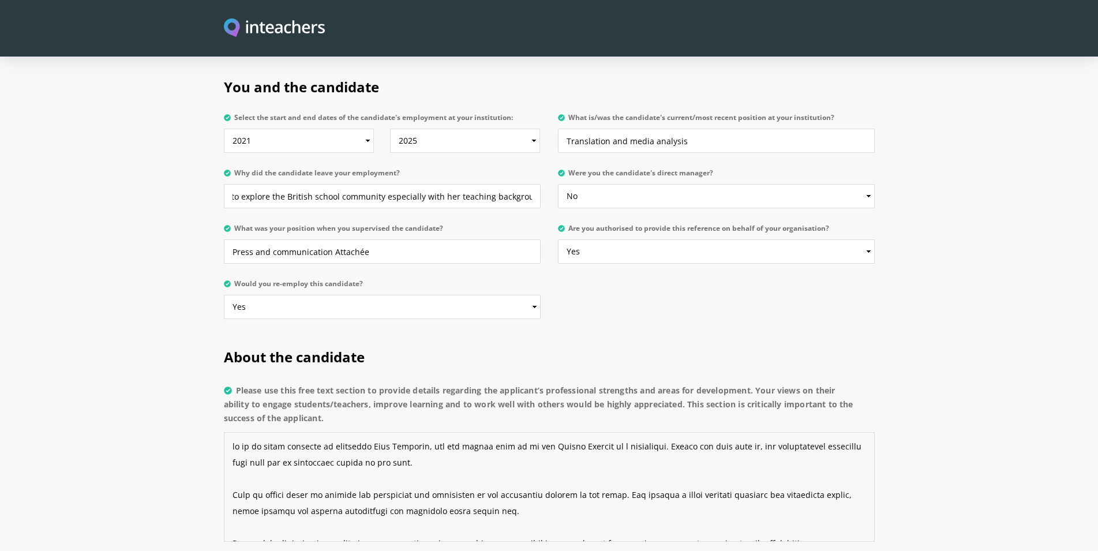
click at [234, 432] on textarea "Please use this free text section to provide details regarding the applicant’s …" at bounding box center [549, 487] width 651 height 110
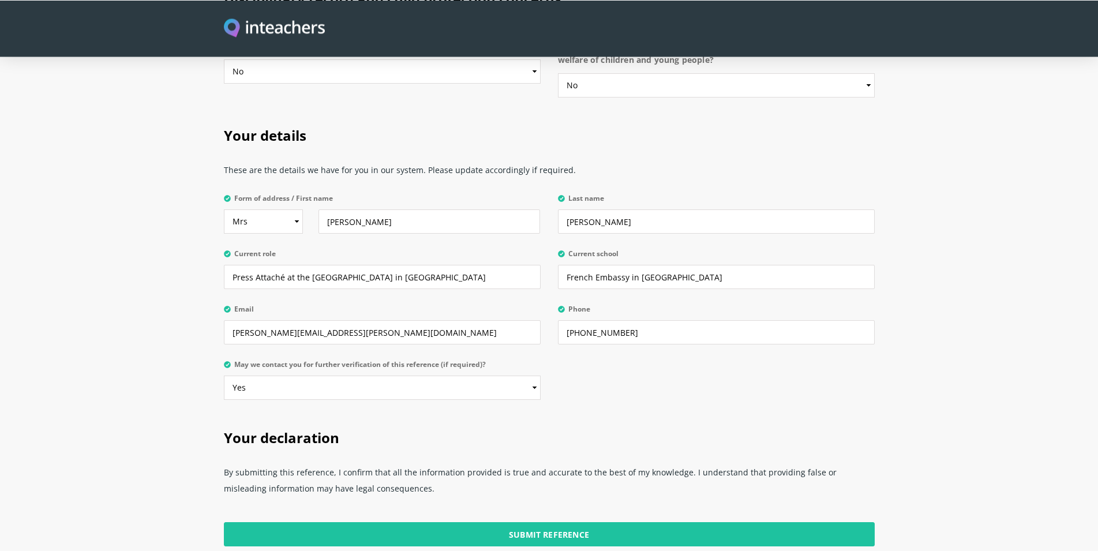
scroll to position [2707, 0]
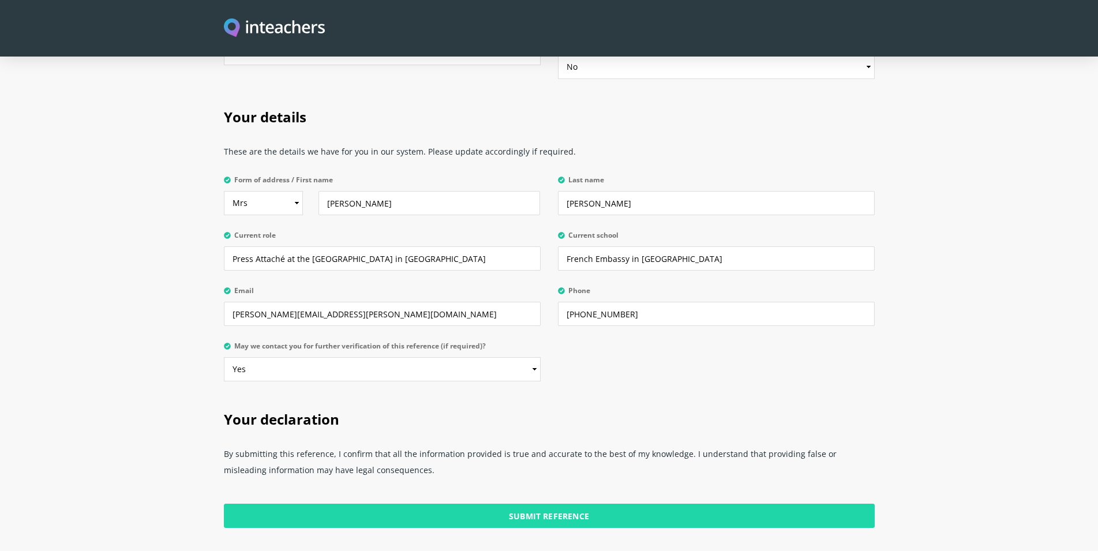
type textarea "It is my great pleasure to recommend [PERSON_NAME], who has worked with us at t…"
click at [519, 504] on input "Submit Reference" at bounding box center [549, 516] width 651 height 24
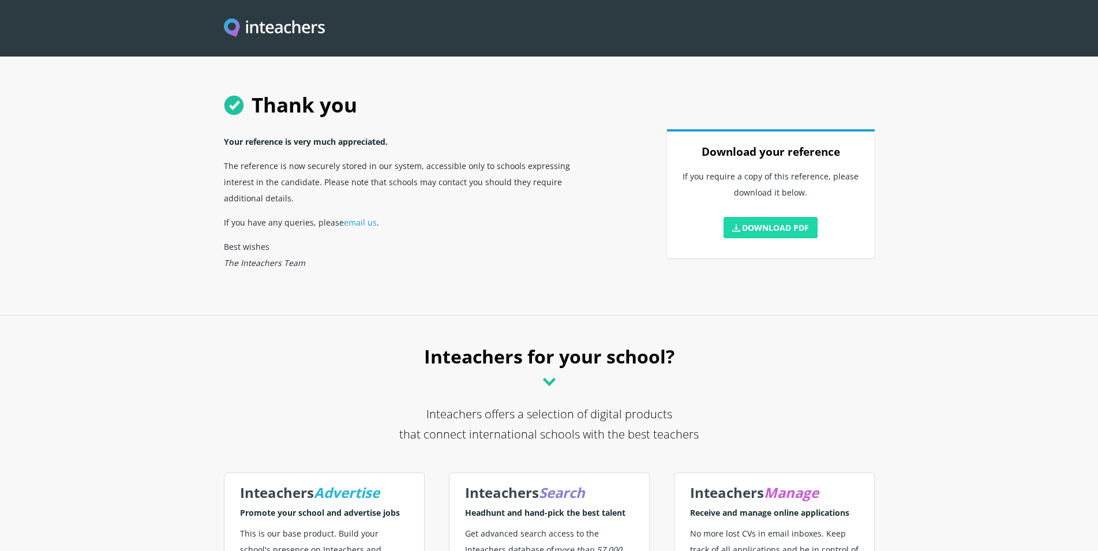
click at [758, 228] on link "Download PDF" at bounding box center [771, 227] width 95 height 21
